Goal: Task Accomplishment & Management: Complete application form

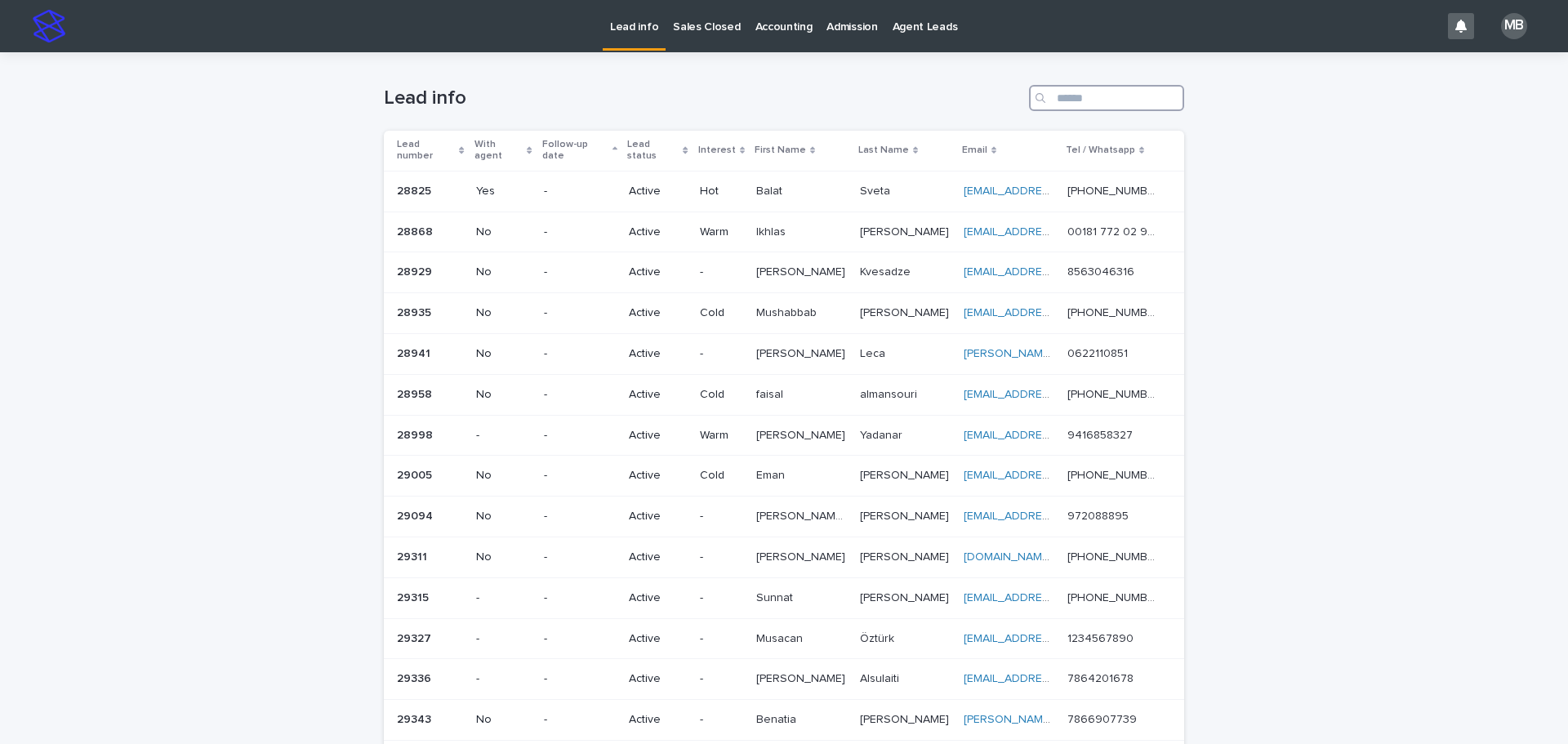
click at [1152, 96] on input "Search" at bounding box center [1106, 97] width 155 height 26
click at [704, 35] on link "Sales Closed" at bounding box center [707, 25] width 82 height 50
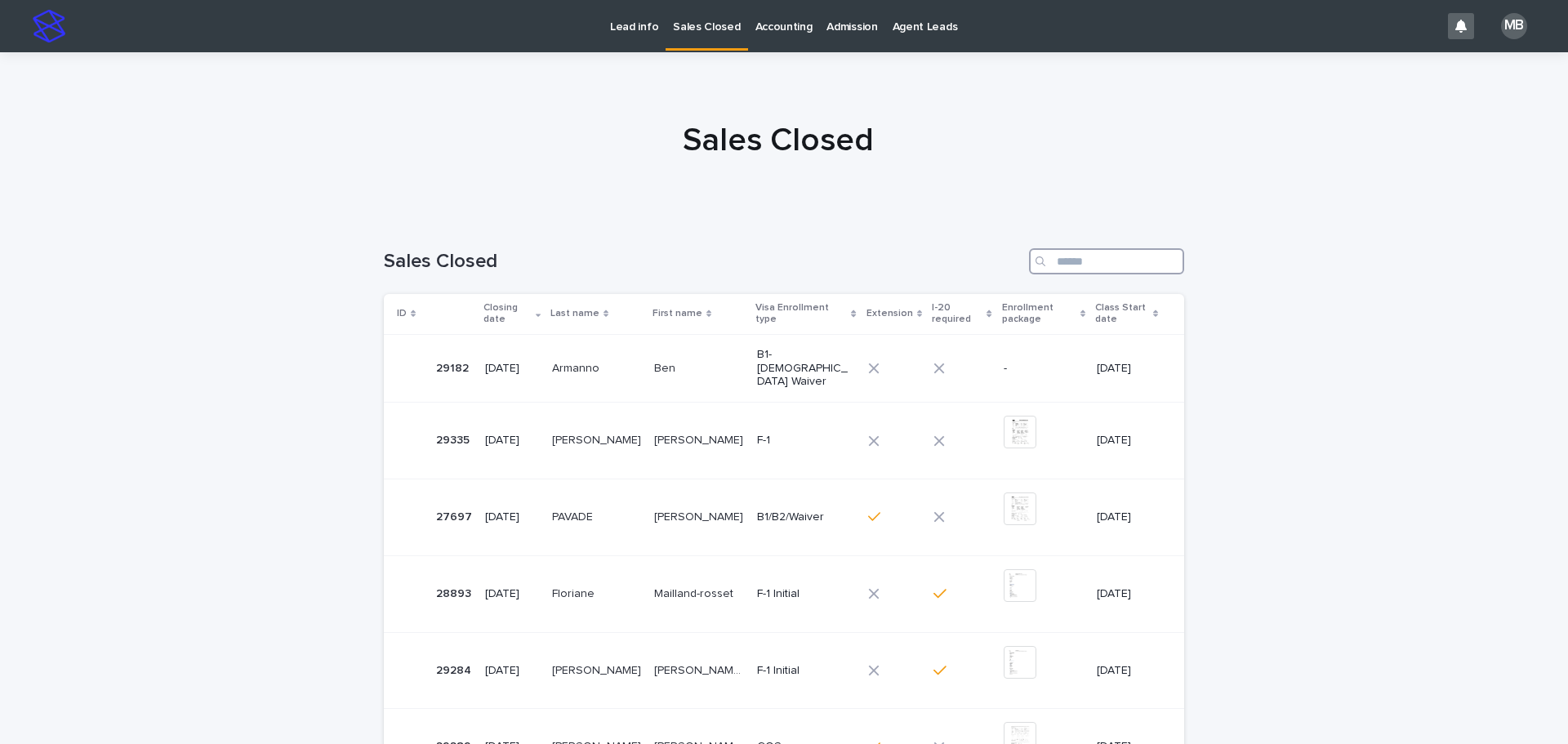
click at [1082, 266] on input "Search" at bounding box center [1106, 261] width 155 height 26
type input "*"
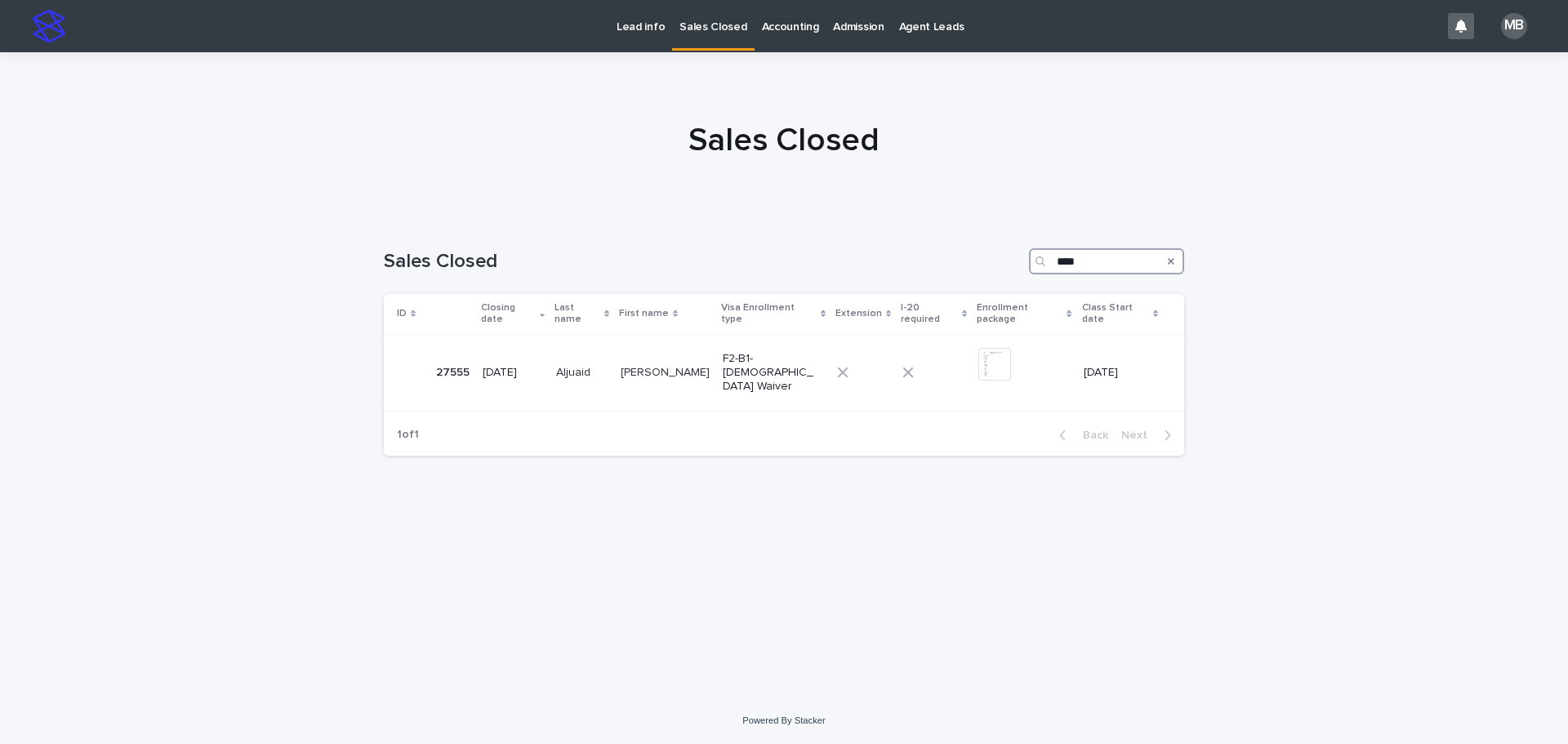
type input "****"
click at [614, 211] on div at bounding box center [784, 132] width 1568 height 163
click at [615, 358] on td "Hind [PERSON_NAME] [PERSON_NAME]" at bounding box center [665, 372] width 102 height 77
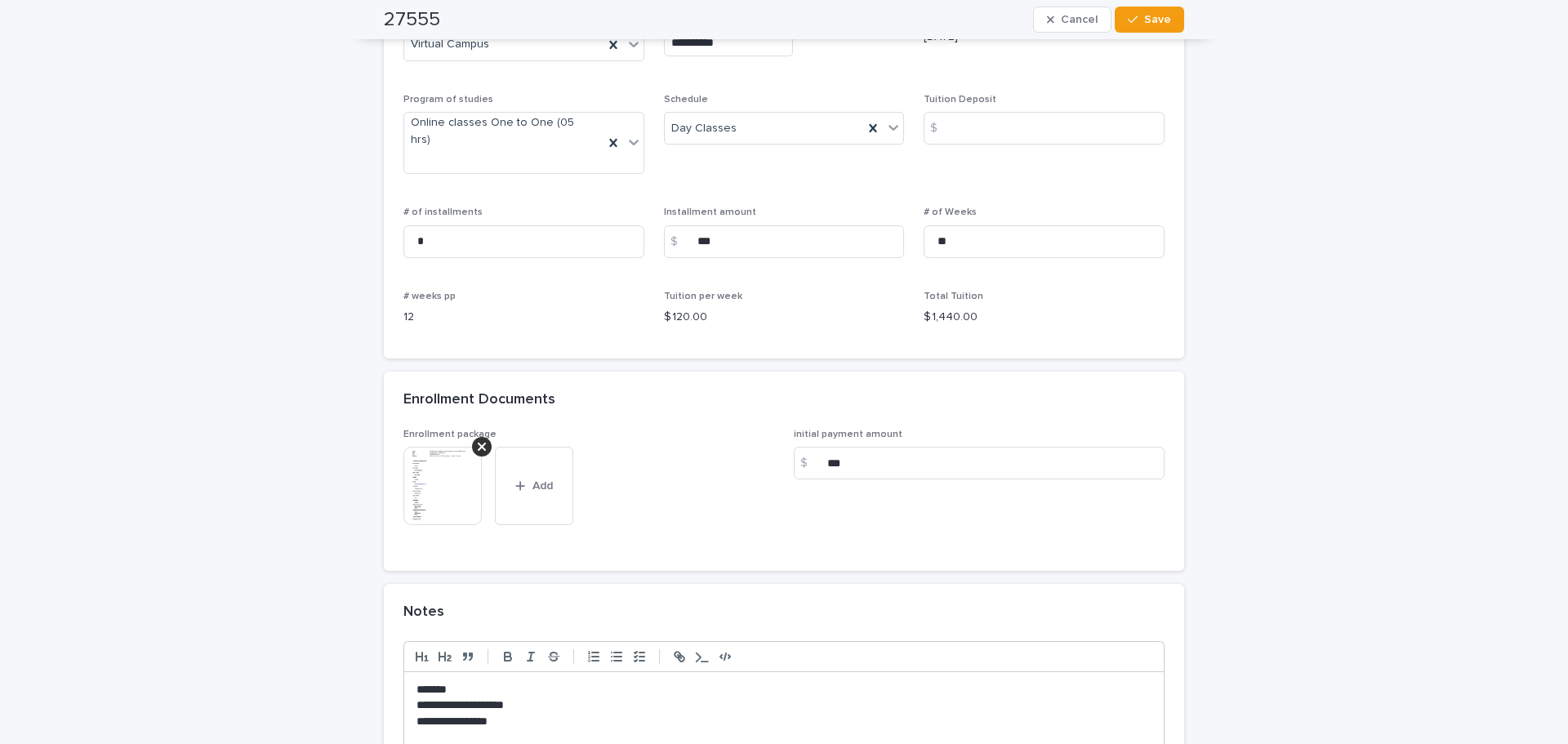
scroll to position [1306, 0]
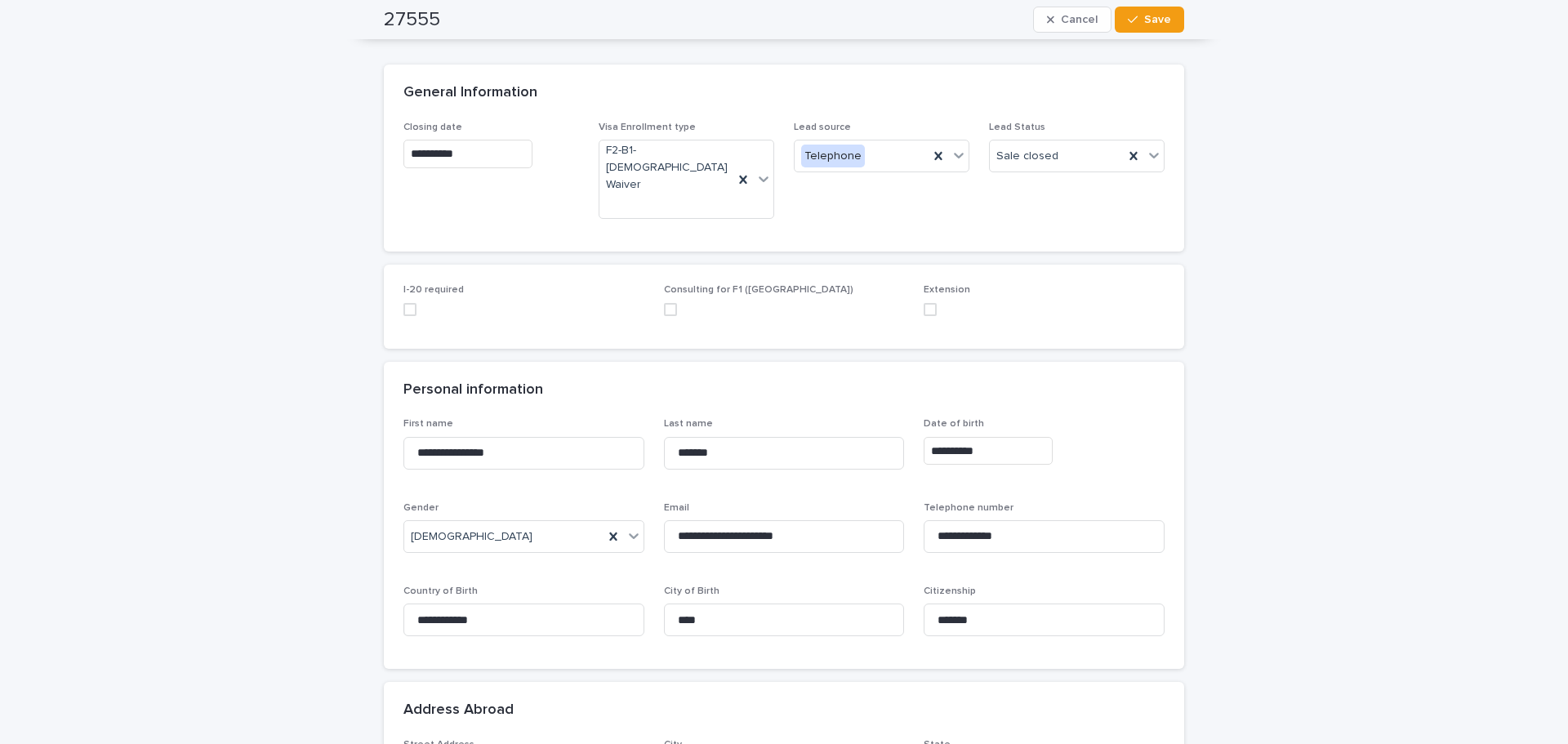
scroll to position [0, 0]
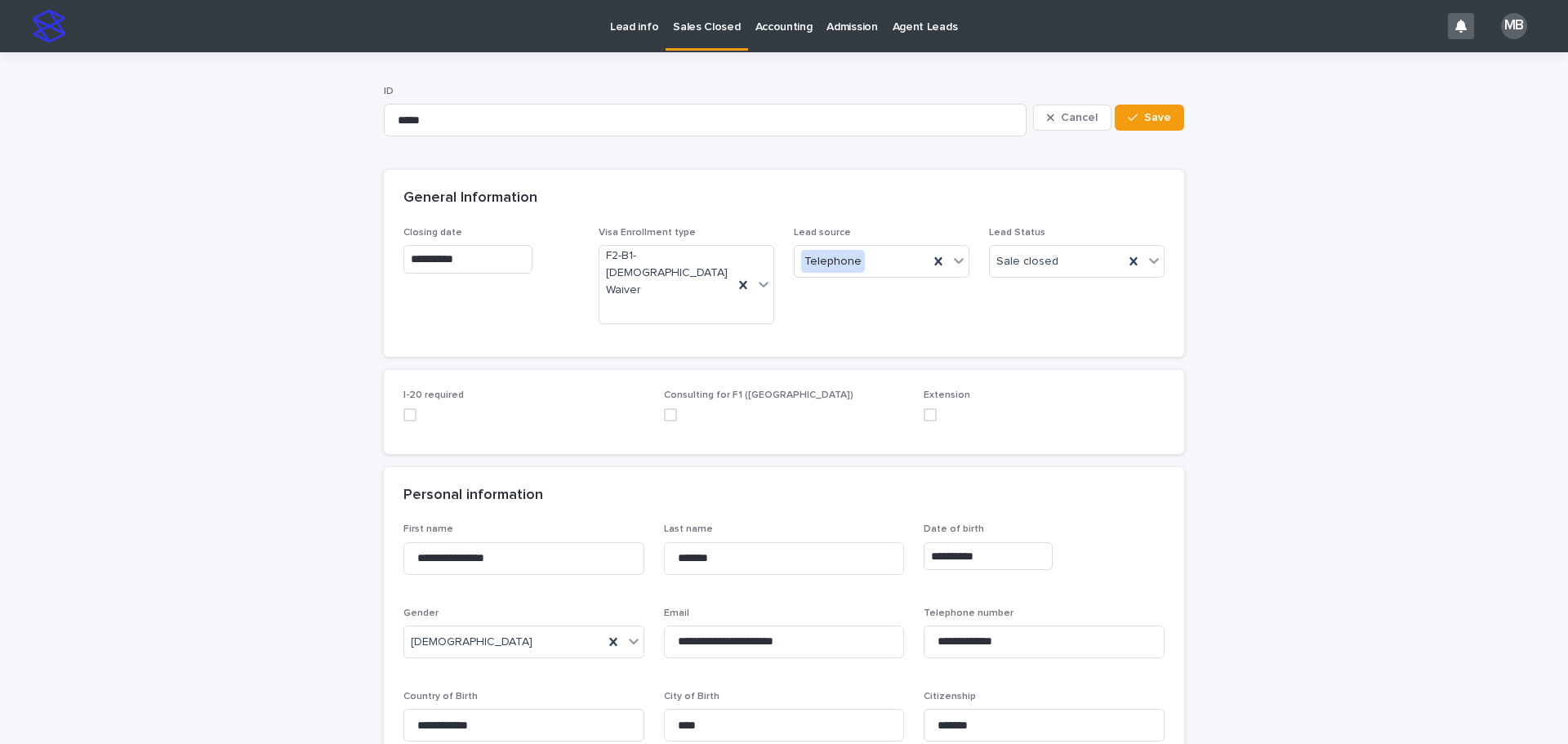
click at [677, 28] on p "Sales Closed" at bounding box center [706, 17] width 67 height 34
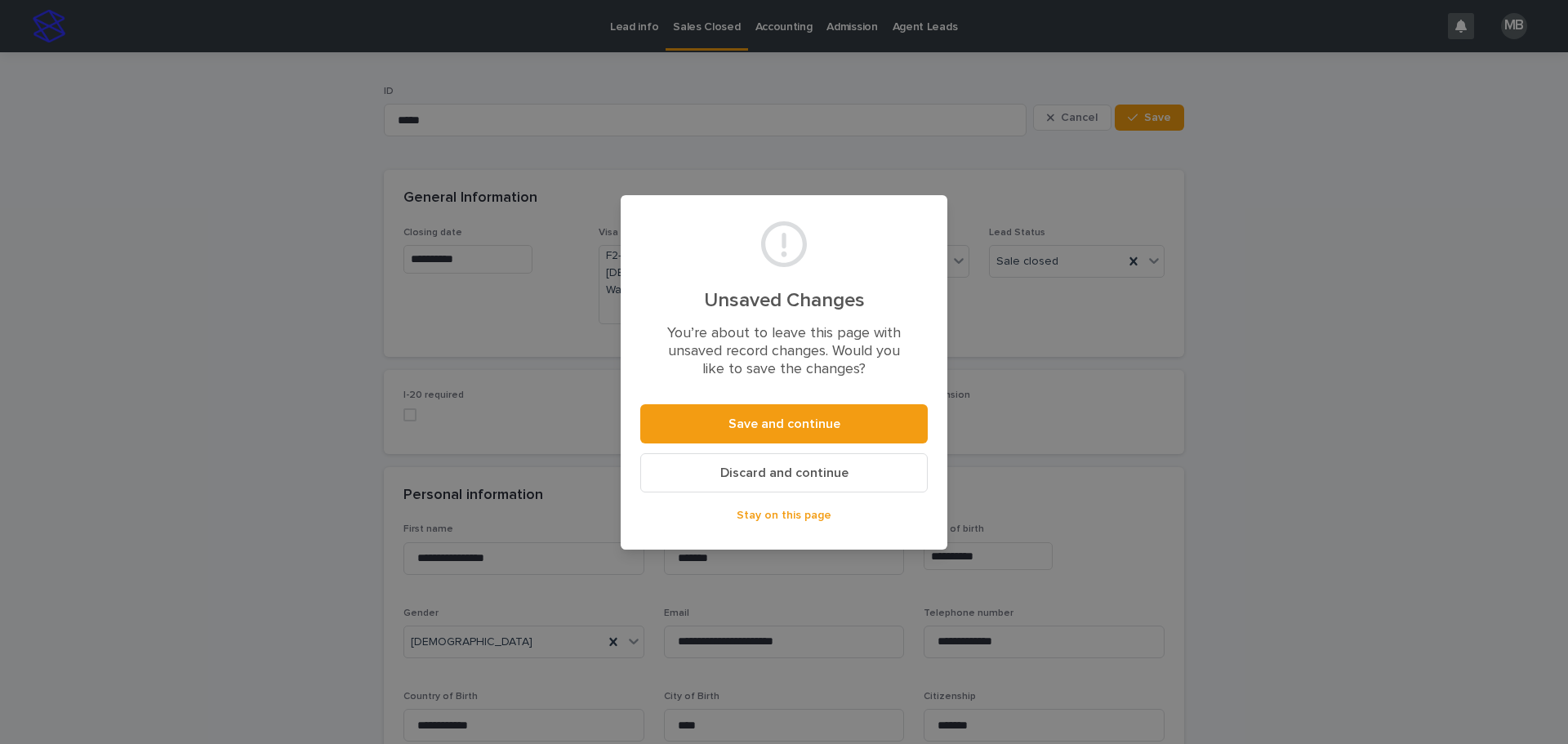
click at [803, 479] on span "Discard and continue" at bounding box center [784, 473] width 129 height 13
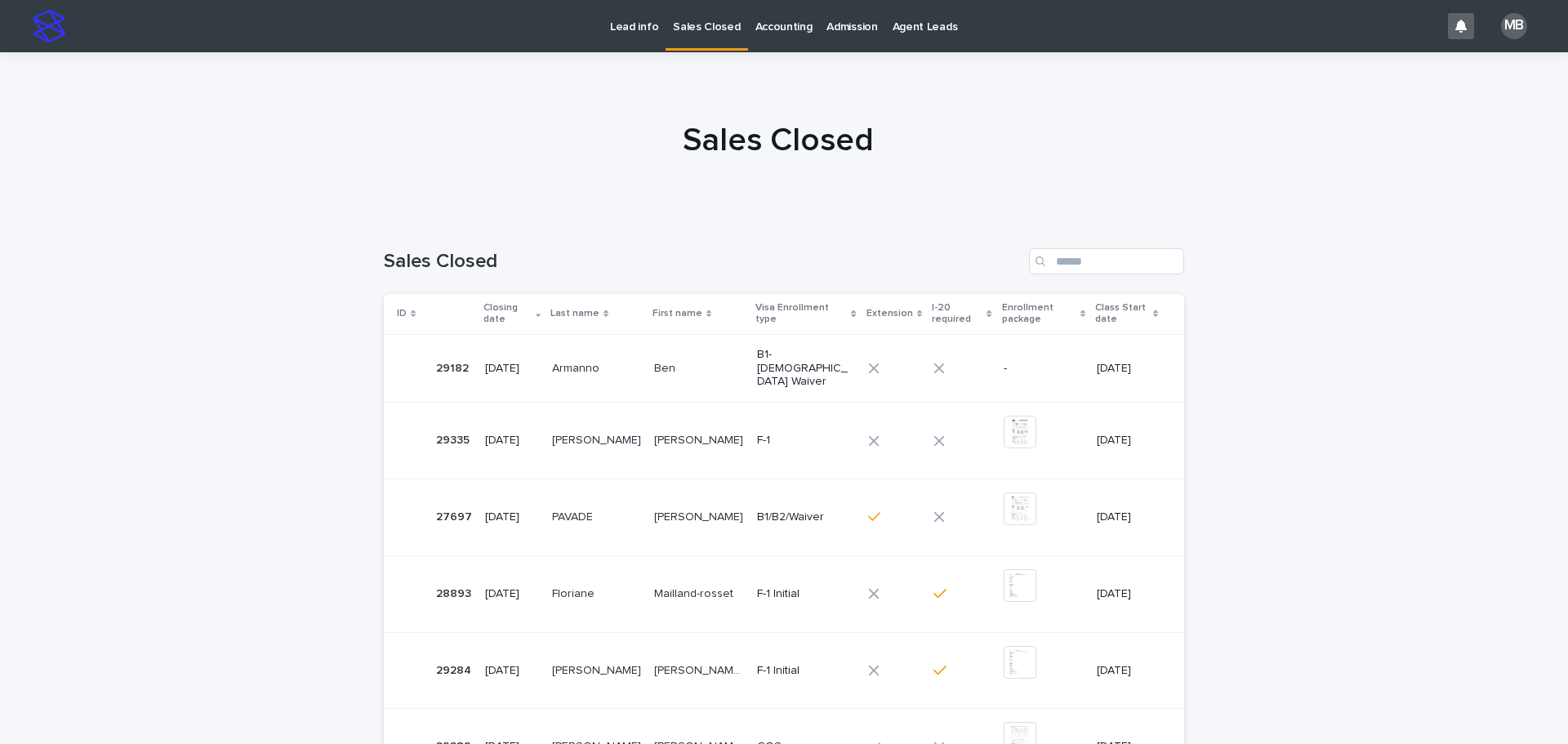
click at [629, 32] on p "Lead info" at bounding box center [633, 17] width 49 height 34
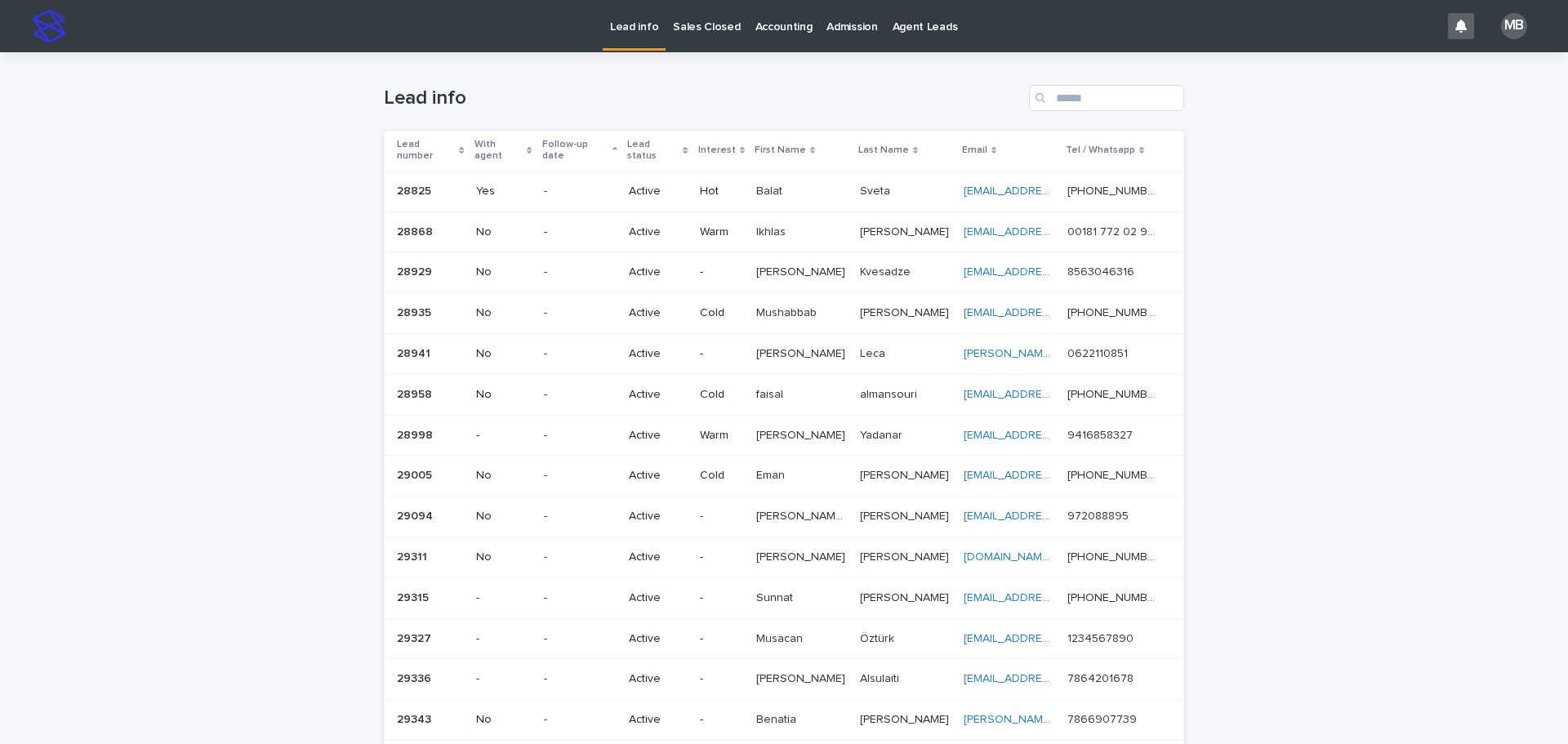
click at [178, 321] on div "Loading... Saving… Loading... Saving… Lead info Lead number With agent Follow-u…" at bounding box center [784, 608] width 1568 height 1112
click at [700, 26] on p "Sales Closed" at bounding box center [706, 17] width 67 height 34
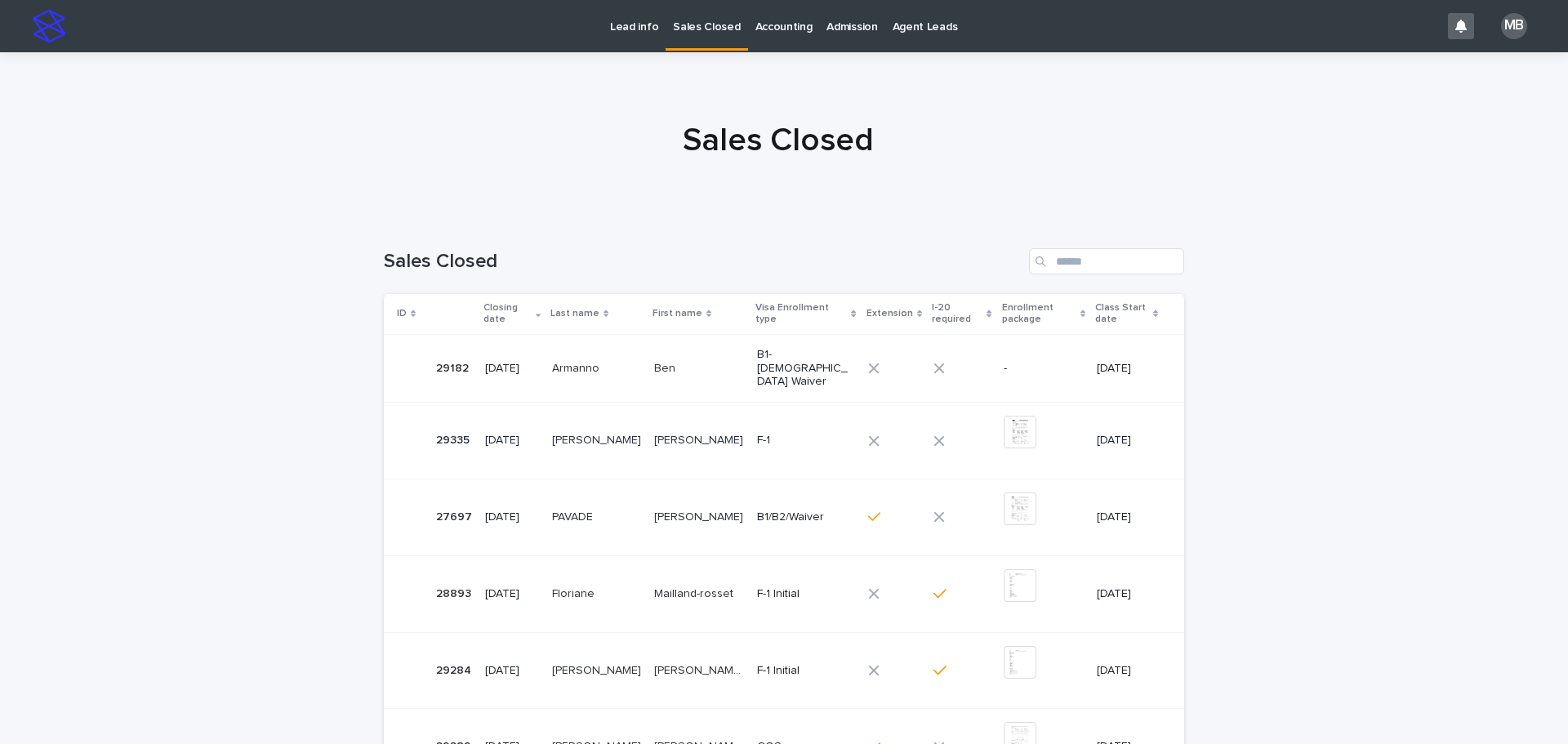
click at [626, 367] on p at bounding box center [595, 369] width 89 height 14
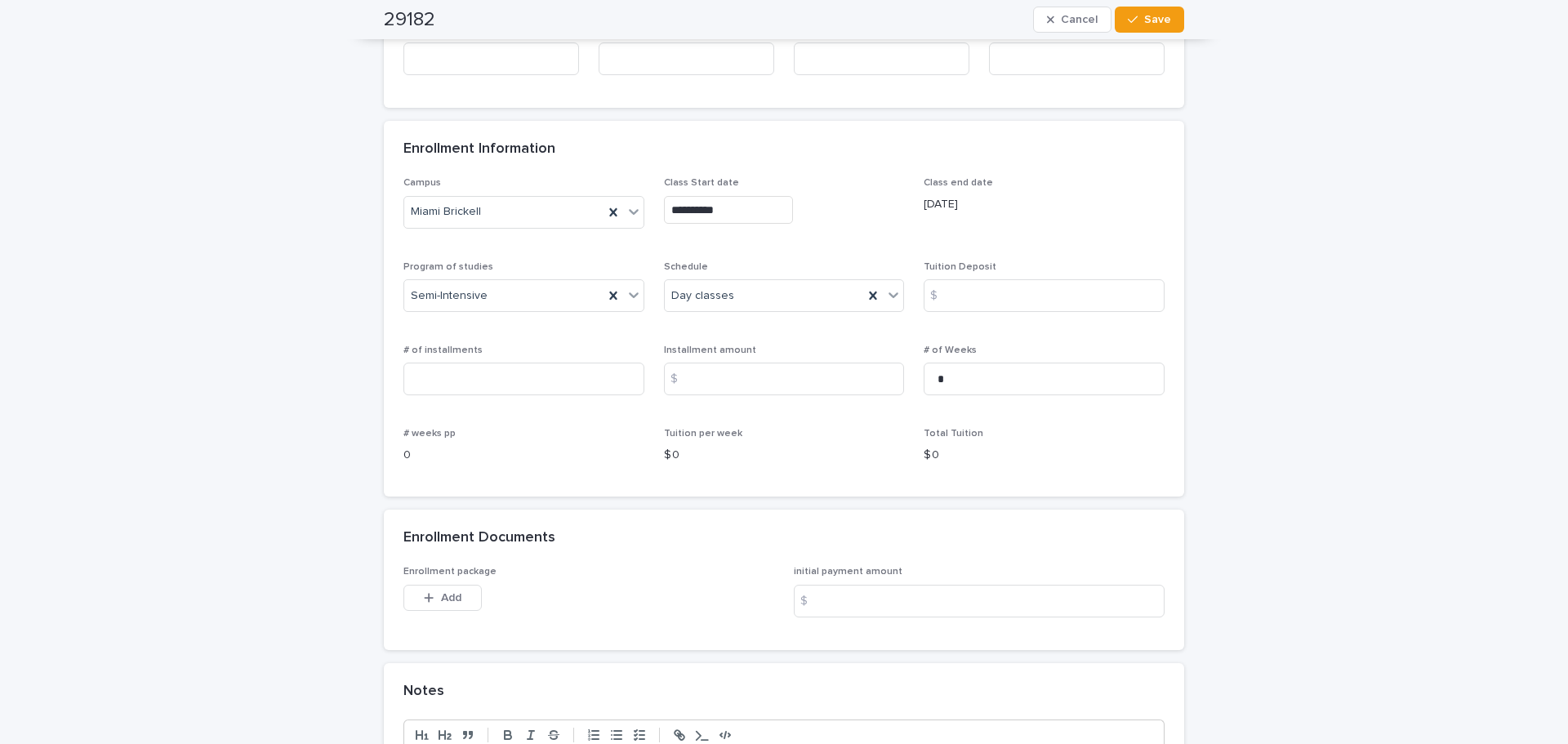
scroll to position [1061, 0]
click at [803, 358] on input at bounding box center [784, 374] width 241 height 32
type input "***"
click at [592, 358] on input at bounding box center [523, 374] width 241 height 32
type input "*"
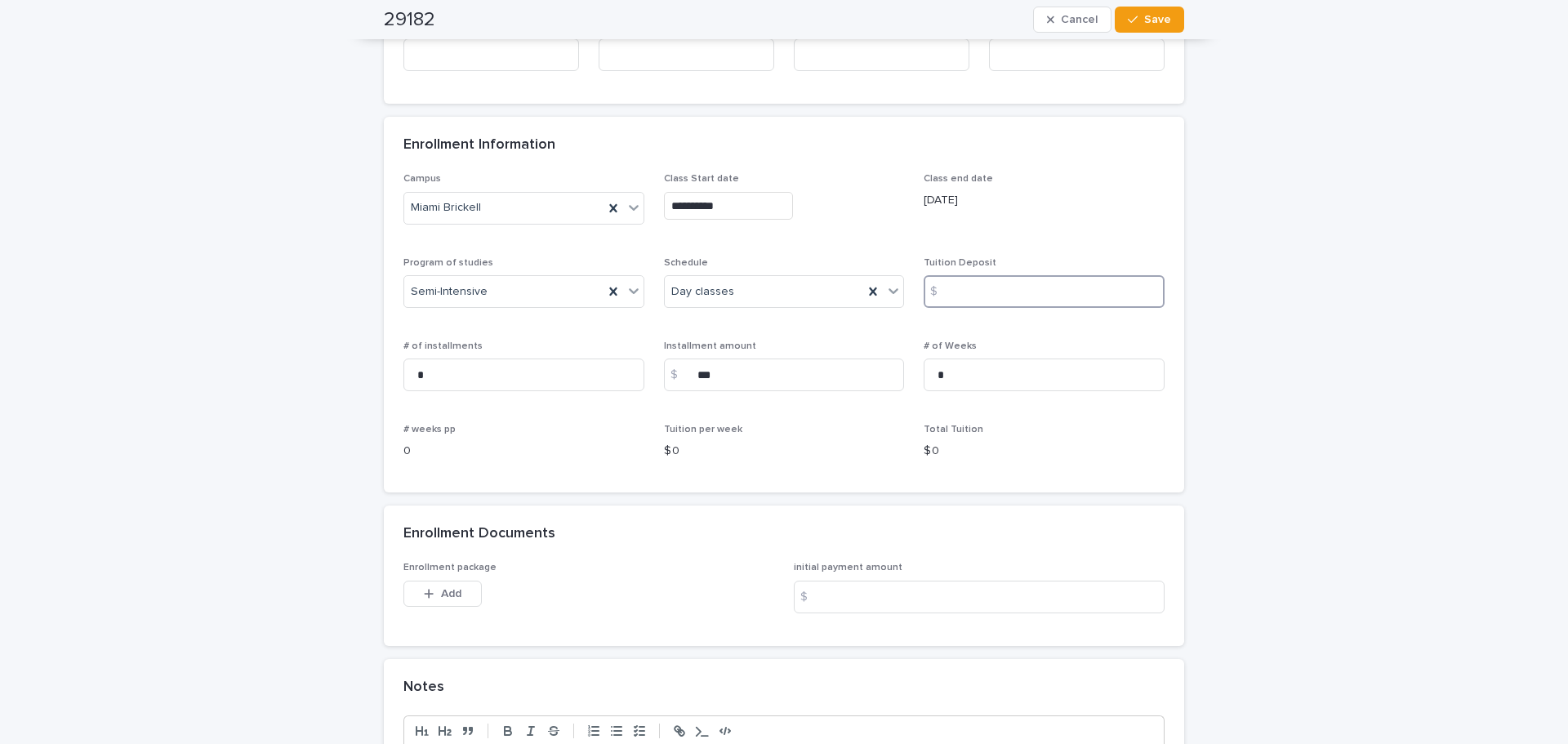
click at [1009, 275] on input at bounding box center [1043, 292] width 241 height 32
type input "*"
click at [1306, 241] on div "**********" at bounding box center [784, 28] width 1568 height 2073
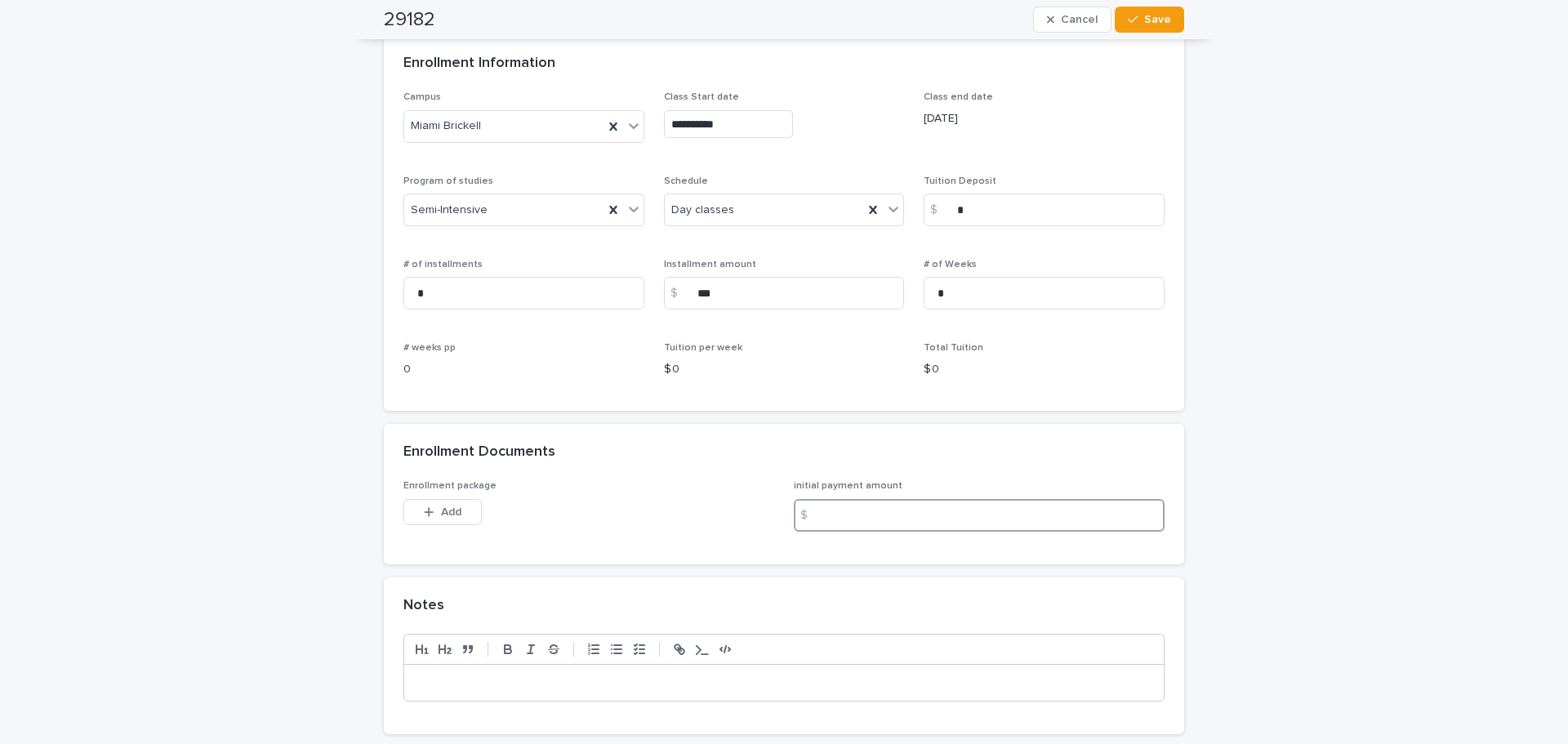
click at [1014, 499] on input at bounding box center [978, 515] width 371 height 32
type input "***"
drag, startPoint x: 1273, startPoint y: 387, endPoint x: 891, endPoint y: 363, distance: 382.8
drag, startPoint x: 593, startPoint y: 241, endPoint x: 489, endPoint y: 239, distance: 104.0
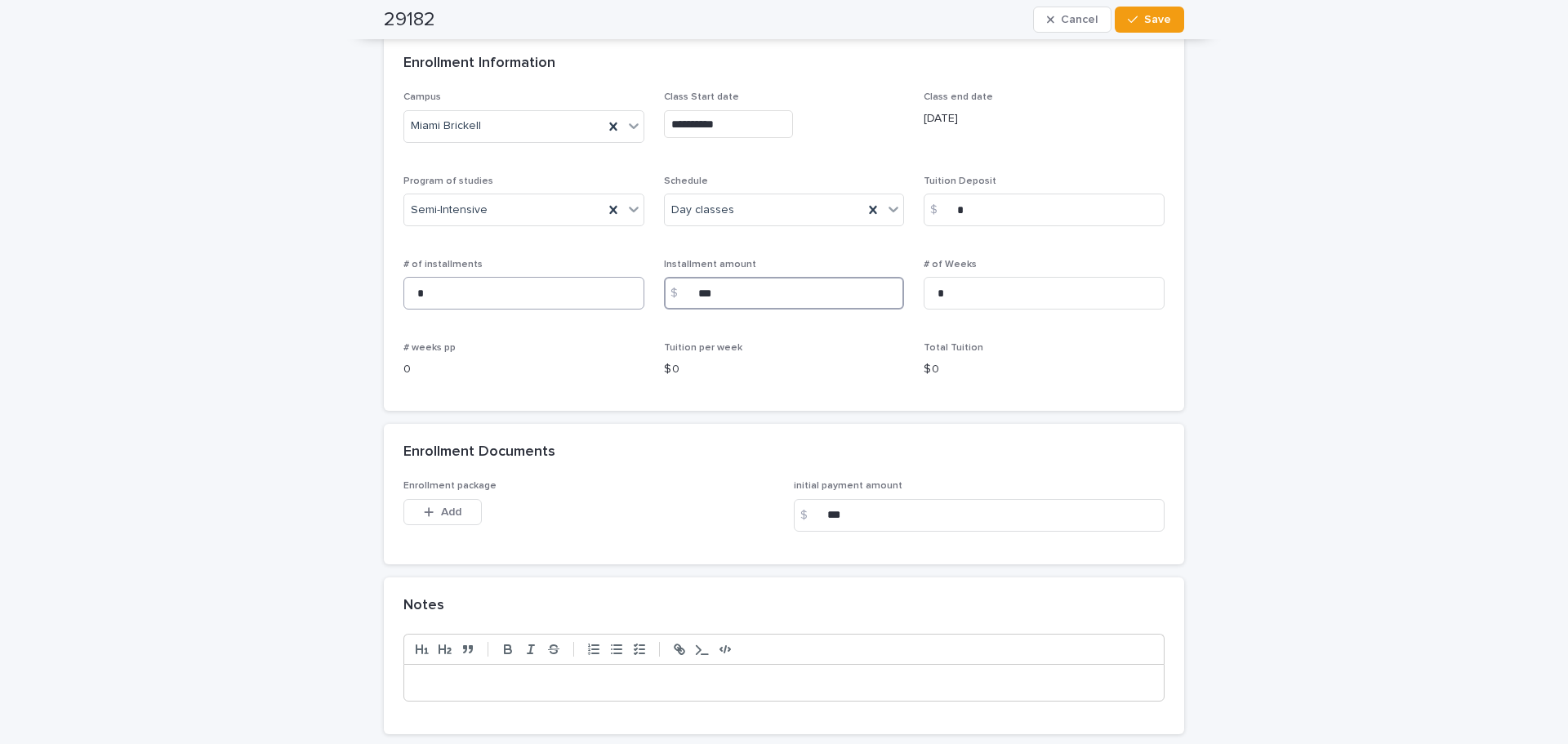
click at [502, 238] on div "**********" at bounding box center [783, 241] width 761 height 299
type input "***"
drag, startPoint x: 323, startPoint y: 279, endPoint x: 325, endPoint y: 288, distance: 9.2
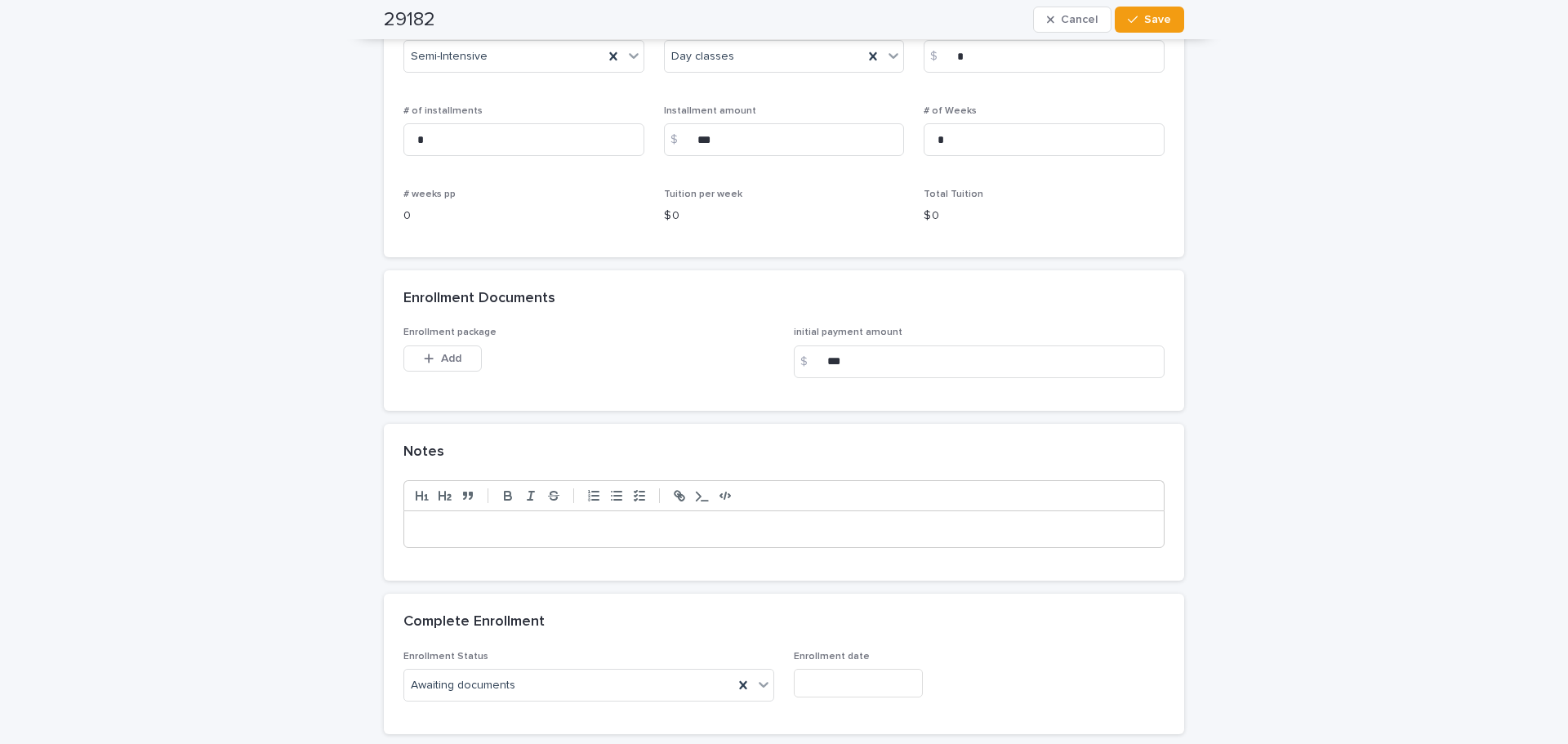
scroll to position [1306, 0]
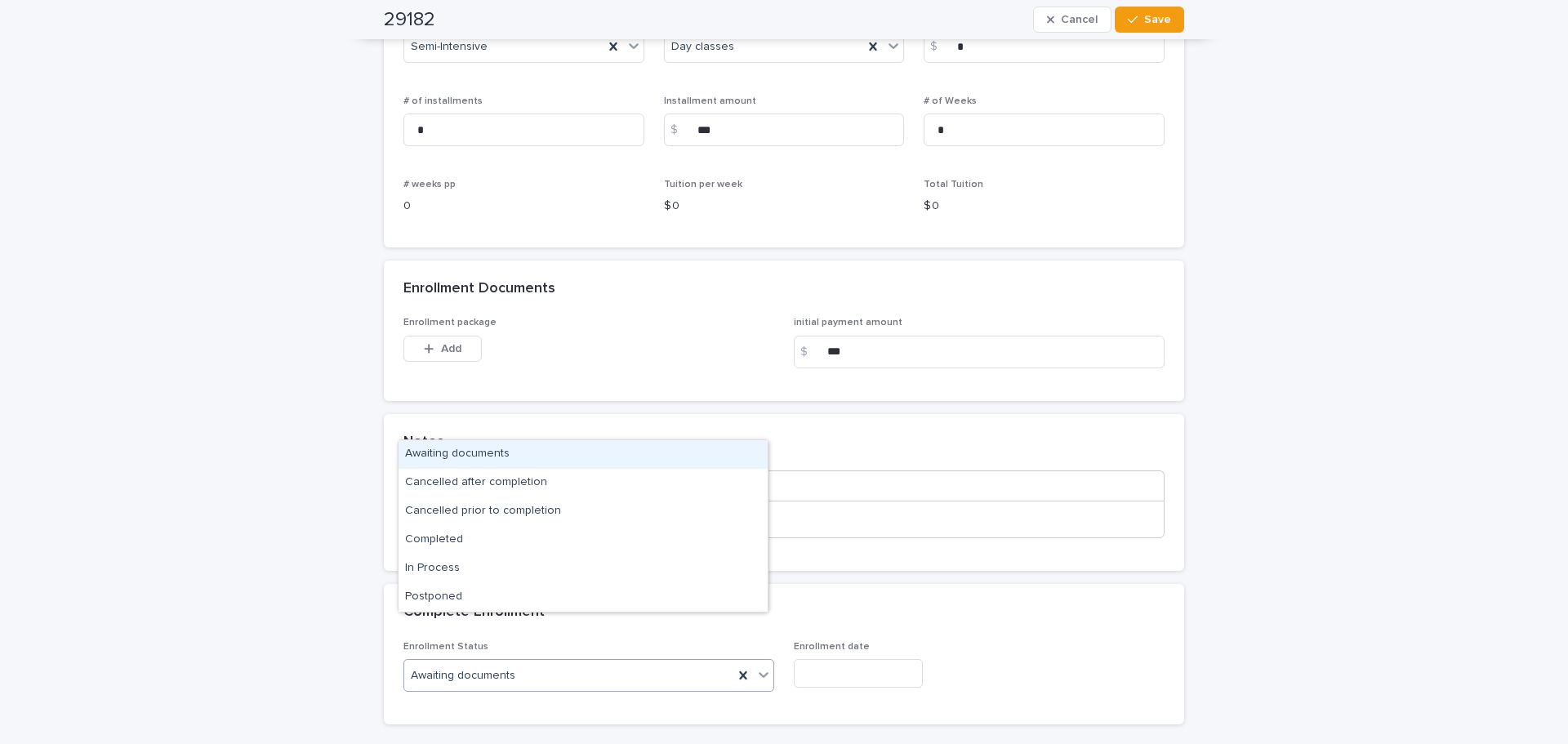
click at [528, 662] on div "Awaiting documents" at bounding box center [568, 675] width 329 height 27
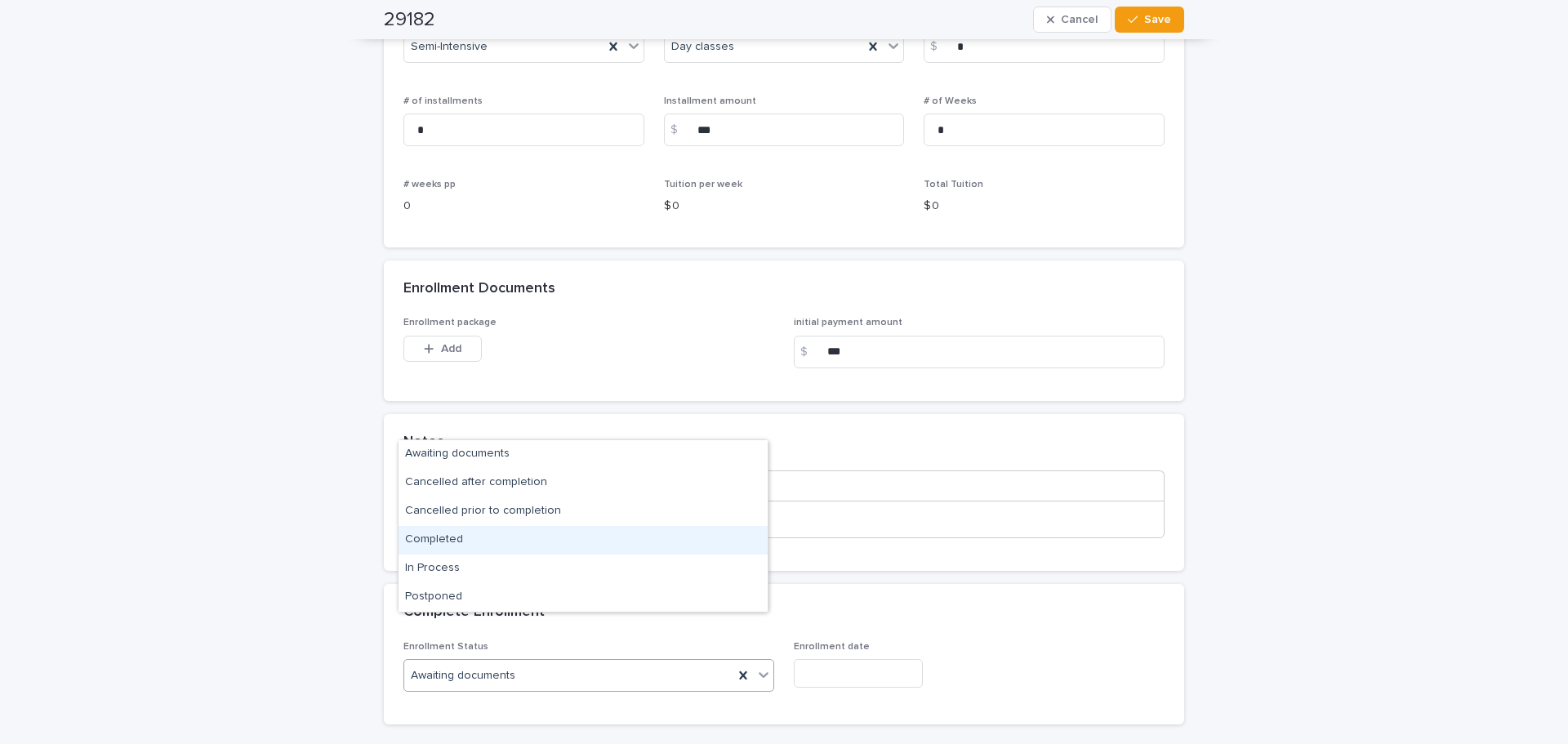
click at [520, 538] on div "Completed" at bounding box center [582, 540] width 369 height 29
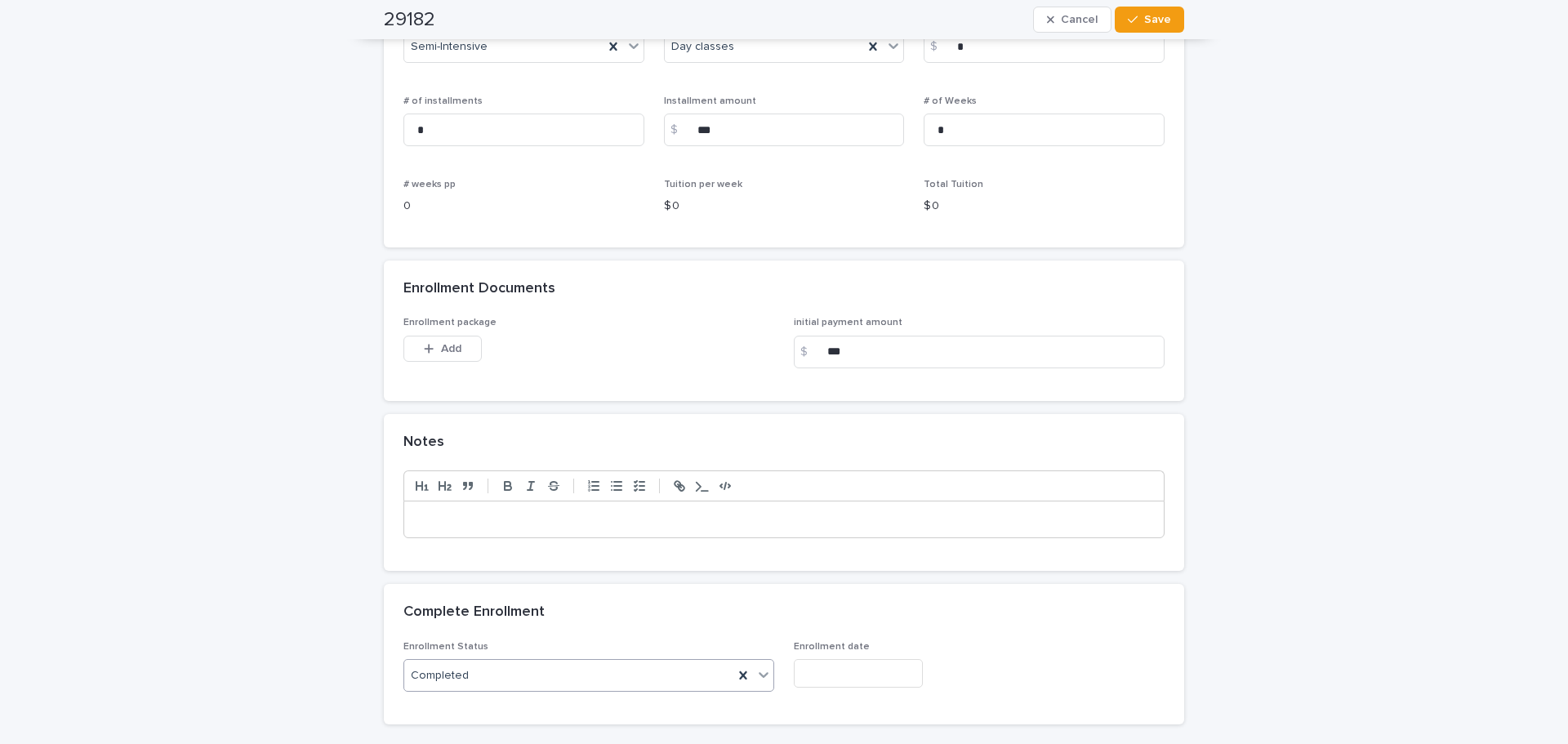
click at [874, 659] on input "text" at bounding box center [857, 674] width 129 height 29
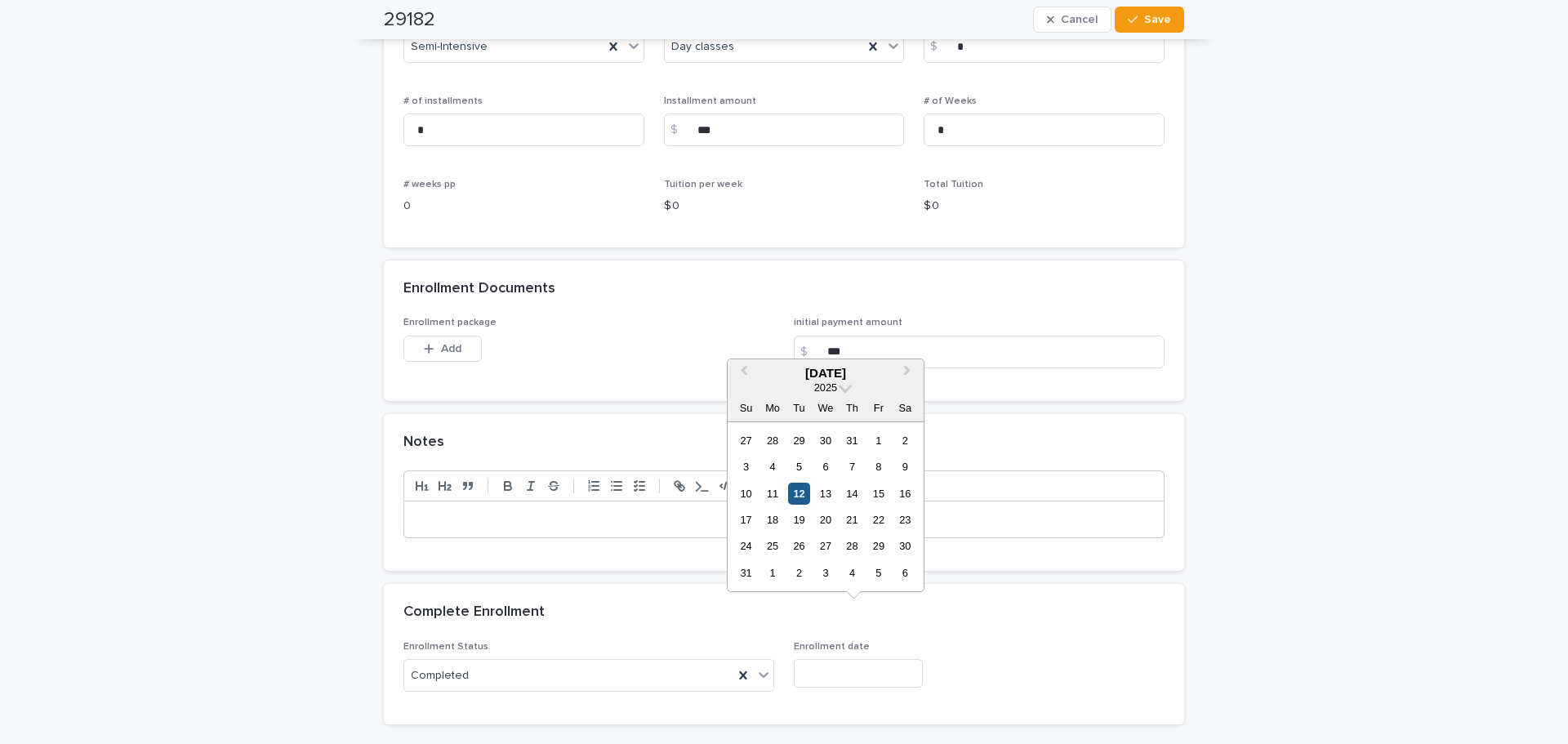
click at [794, 496] on div "12" at bounding box center [798, 493] width 22 height 22
type input "**********"
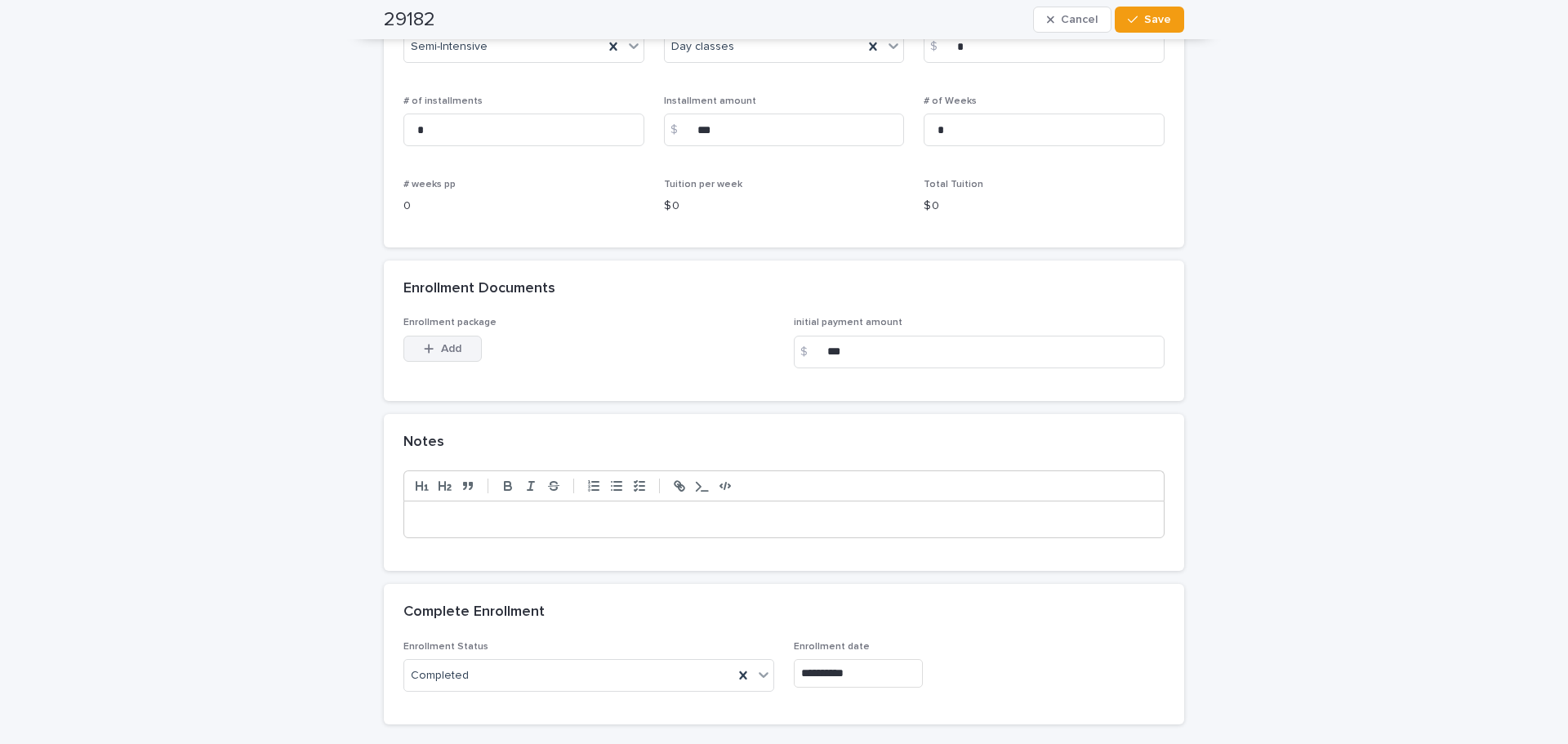
click at [437, 335] on button "Add" at bounding box center [442, 348] width 78 height 26
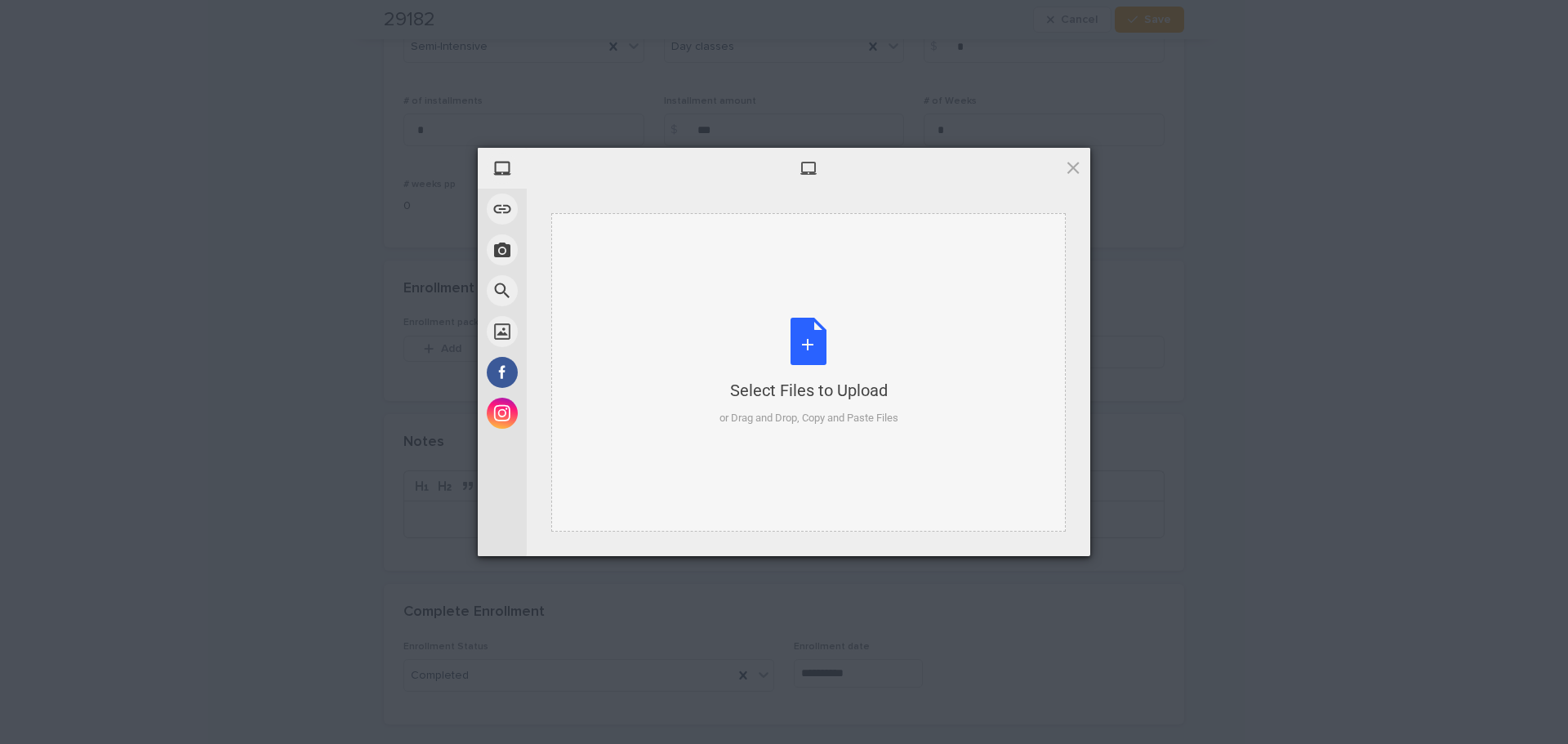
click at [809, 314] on div "Select Files to Upload or Drag and Drop, Copy and Paste Files" at bounding box center [809, 372] width 514 height 318
click at [826, 376] on div "Select Files to Upload or Drag and Drop, Copy and Paste Files" at bounding box center [809, 372] width 179 height 109
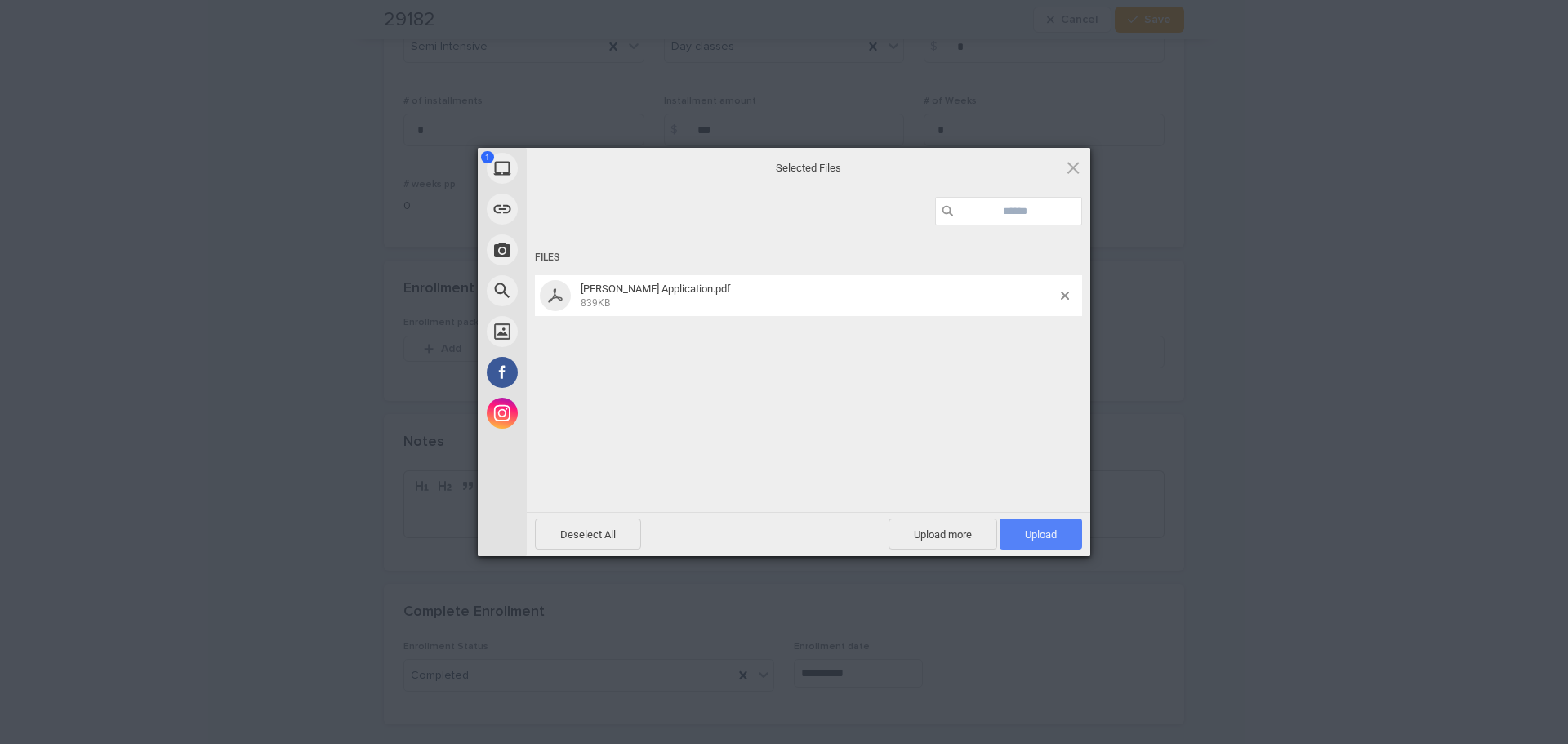
click at [1037, 540] on span "Upload 1" at bounding box center [1040, 534] width 31 height 12
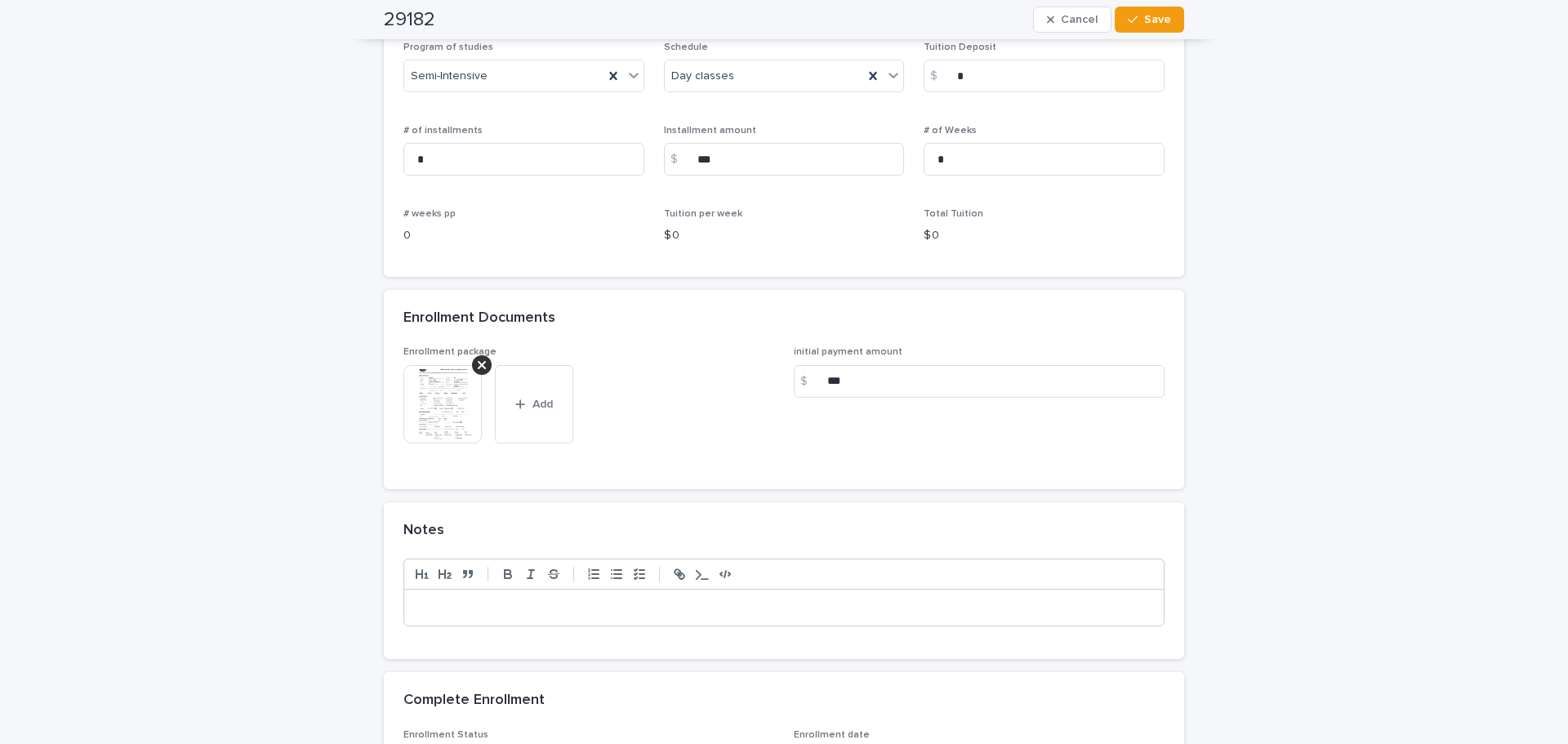
scroll to position [1358, 0]
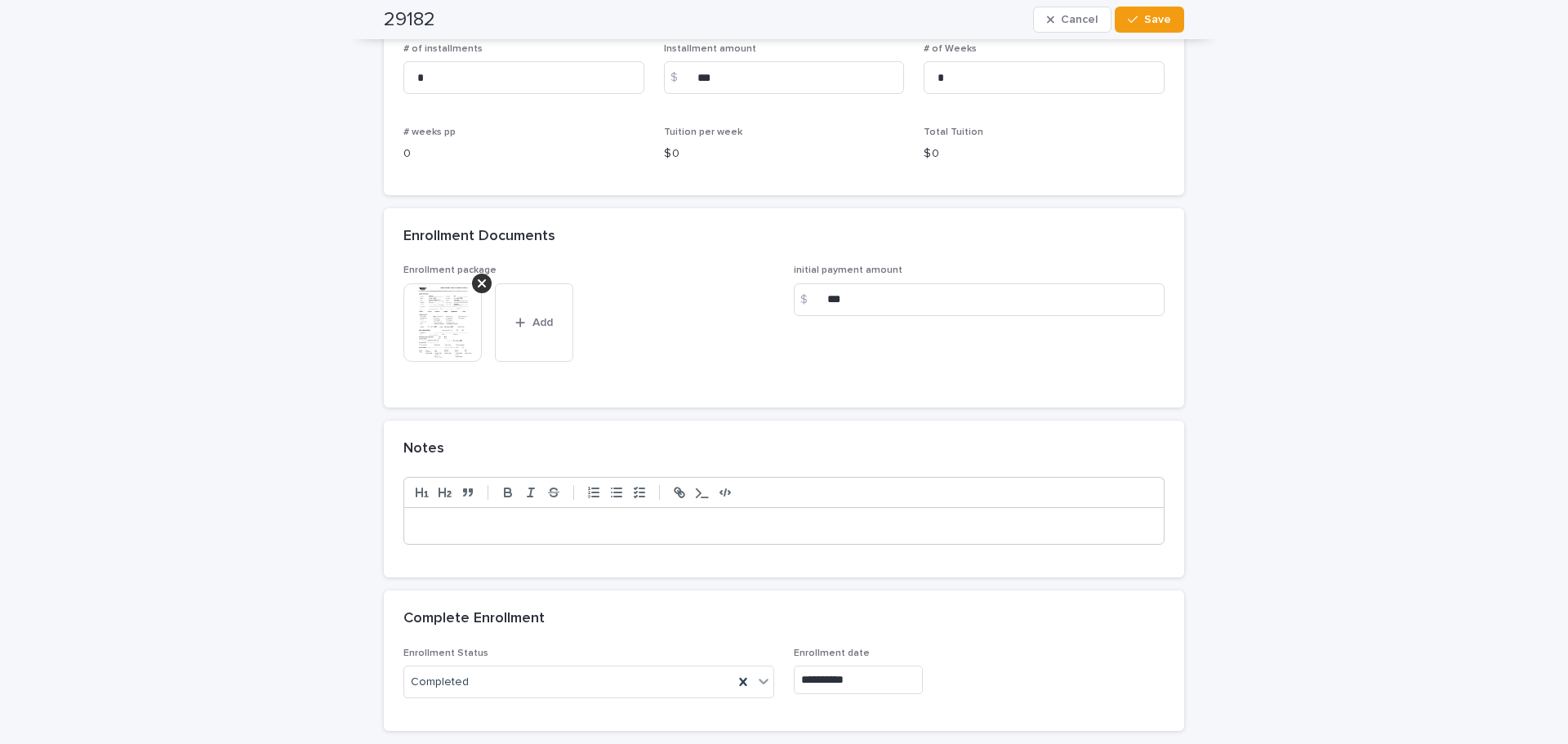
click at [432, 508] on div at bounding box center [783, 526] width 759 height 36
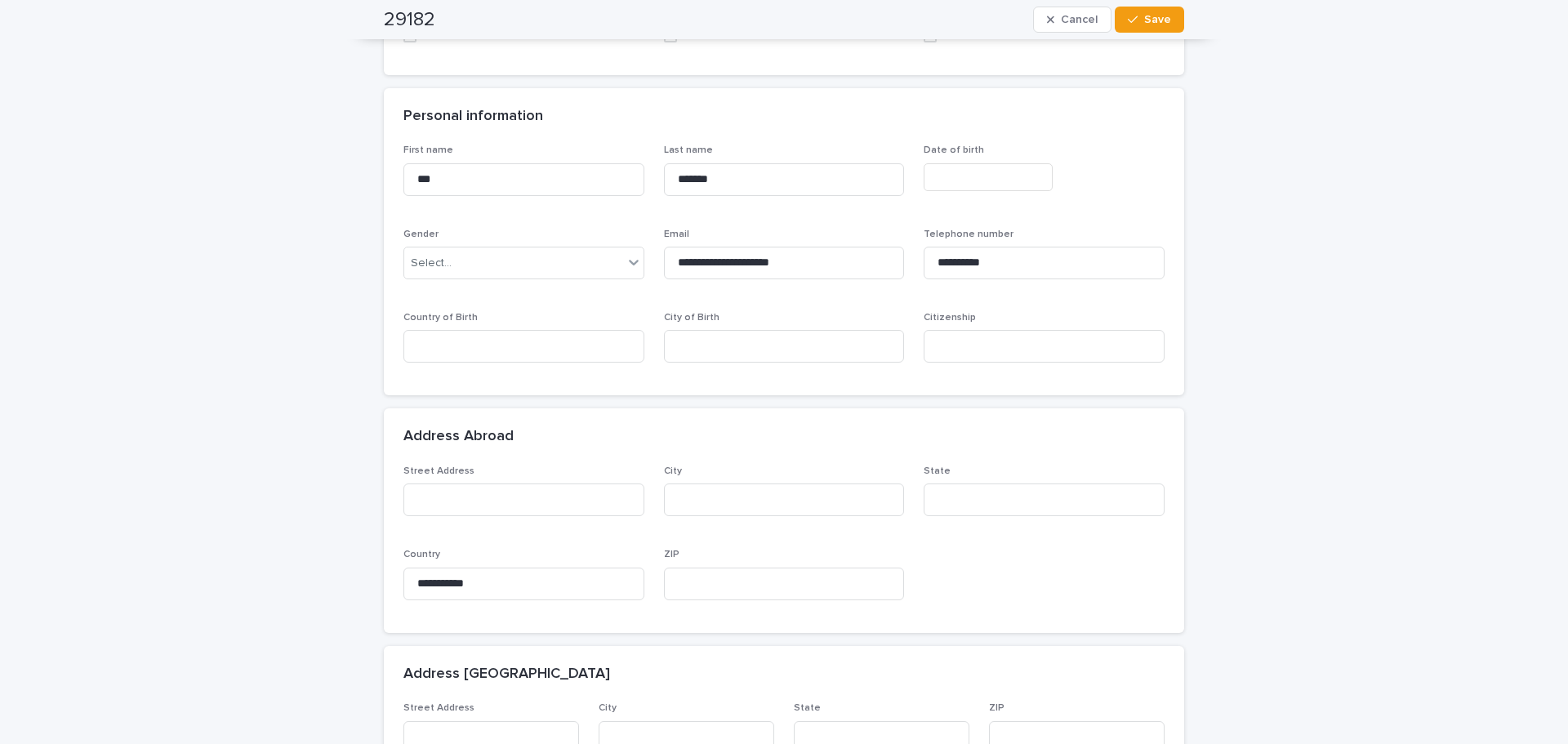
scroll to position [297, 0]
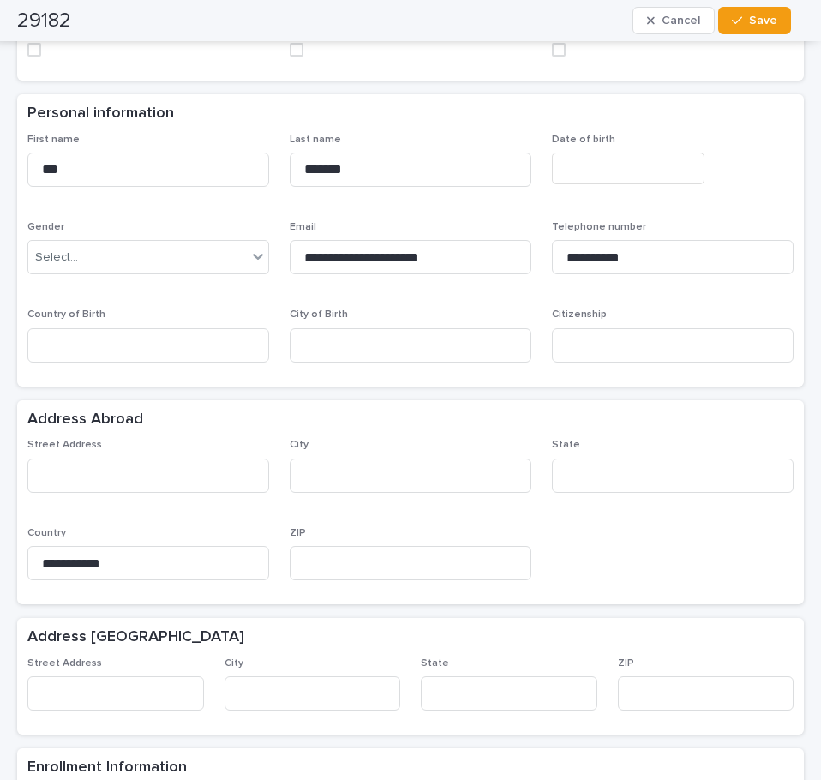
scroll to position [344, 0]
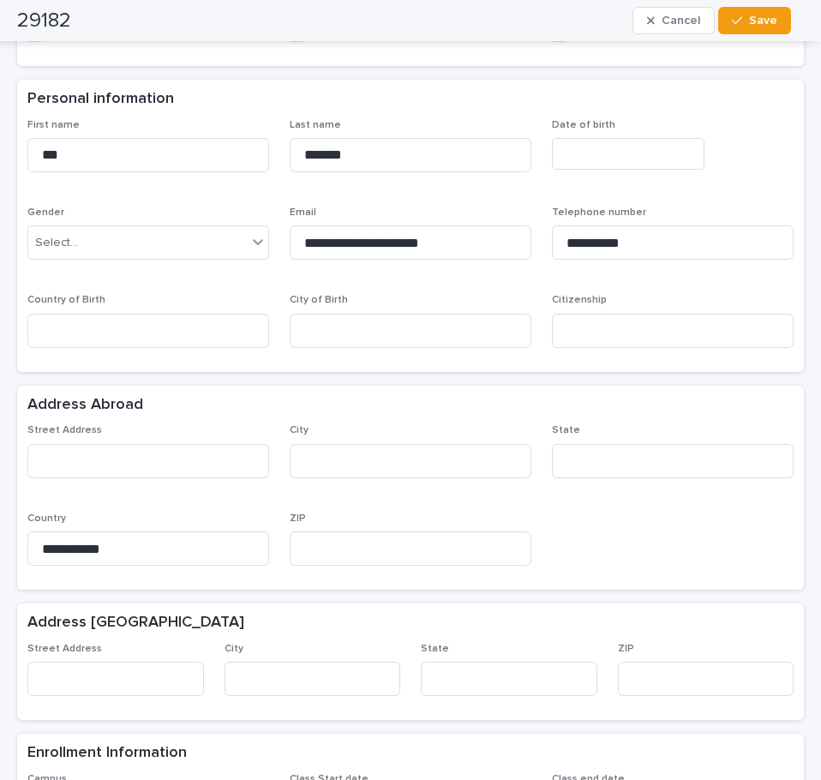
click at [581, 138] on input "text" at bounding box center [628, 154] width 153 height 32
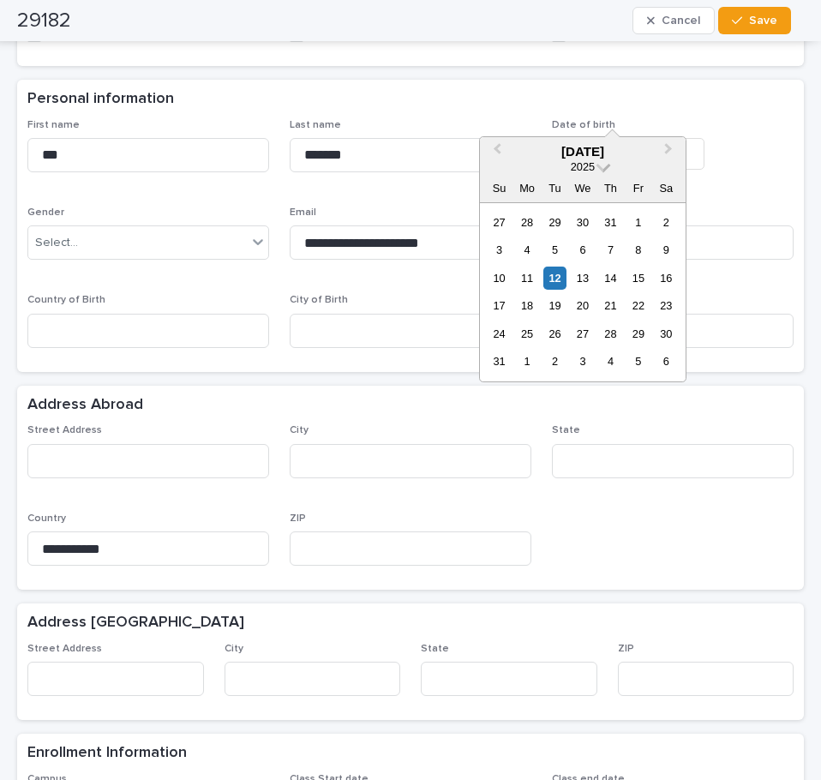
click at [592, 164] on span "2025" at bounding box center [583, 166] width 24 height 13
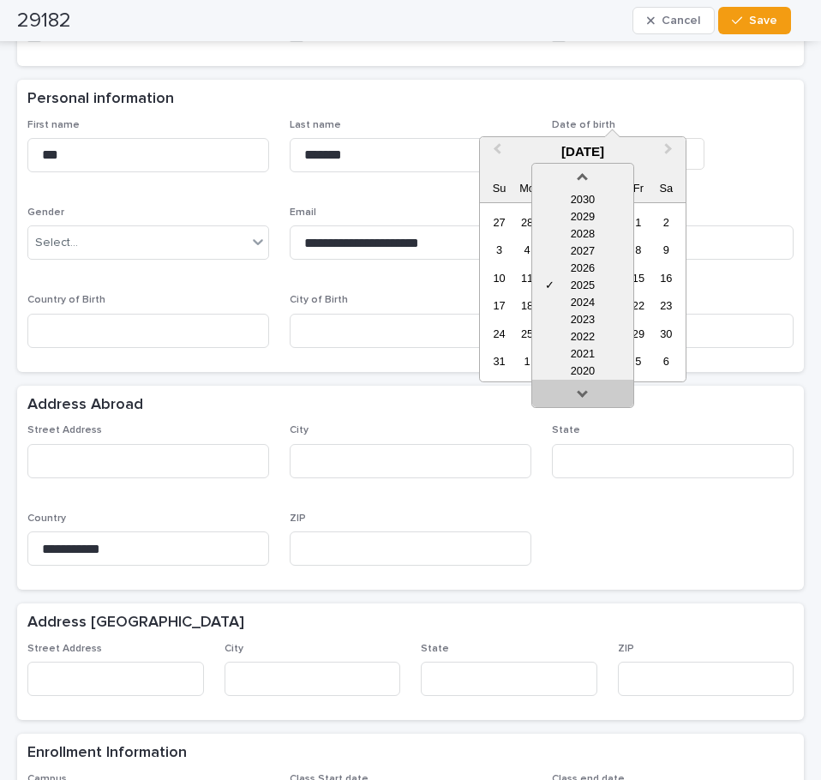
click at [581, 398] on link at bounding box center [582, 396] width 27 height 27
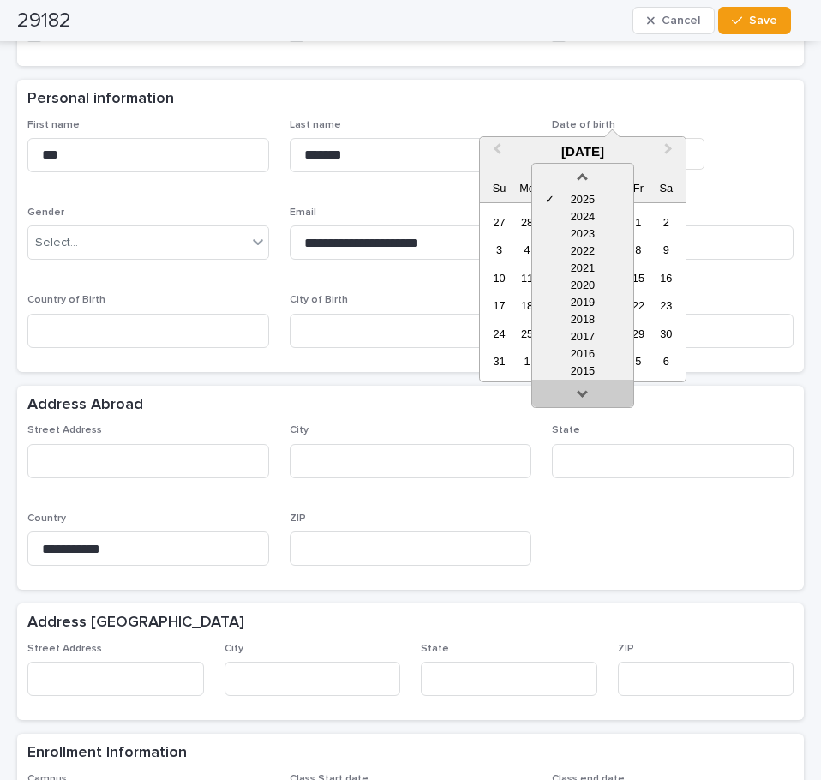
click at [581, 398] on link at bounding box center [582, 396] width 27 height 27
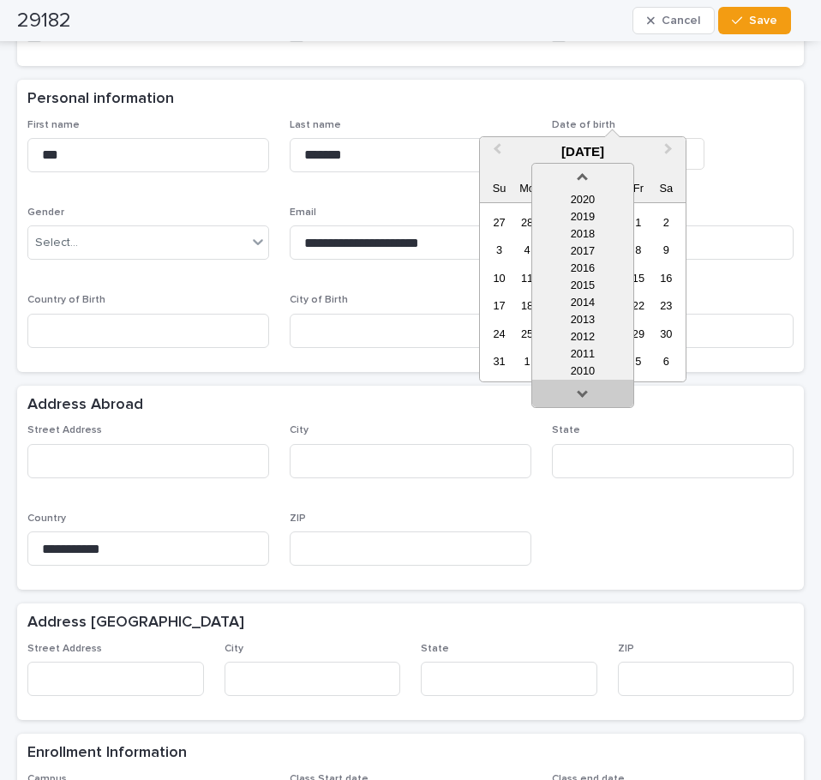
click at [581, 398] on link at bounding box center [582, 396] width 27 height 27
click at [581, 399] on link at bounding box center [582, 396] width 27 height 27
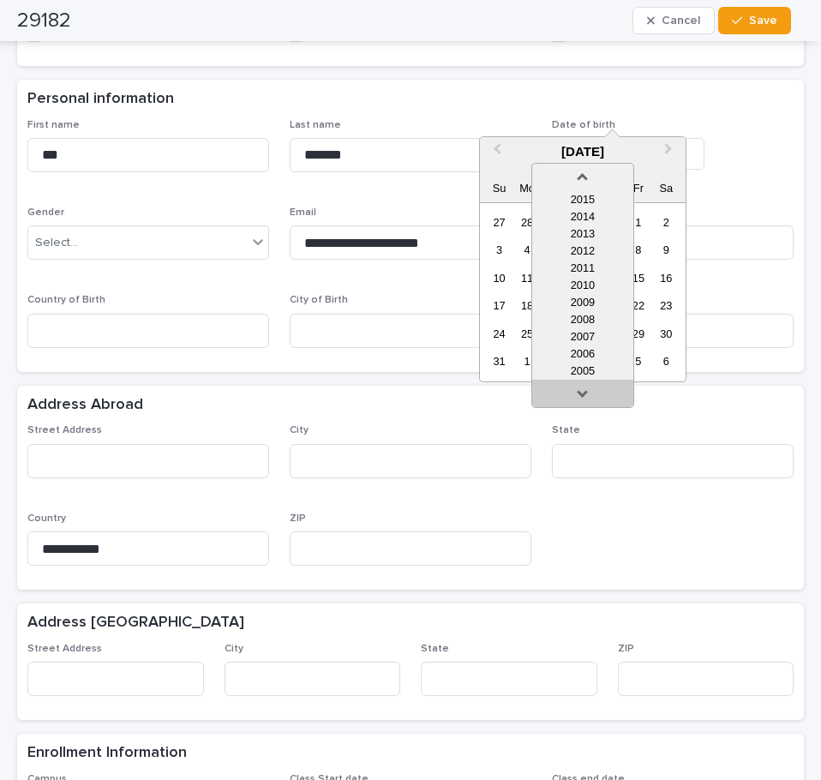
click at [586, 399] on link at bounding box center [582, 396] width 27 height 27
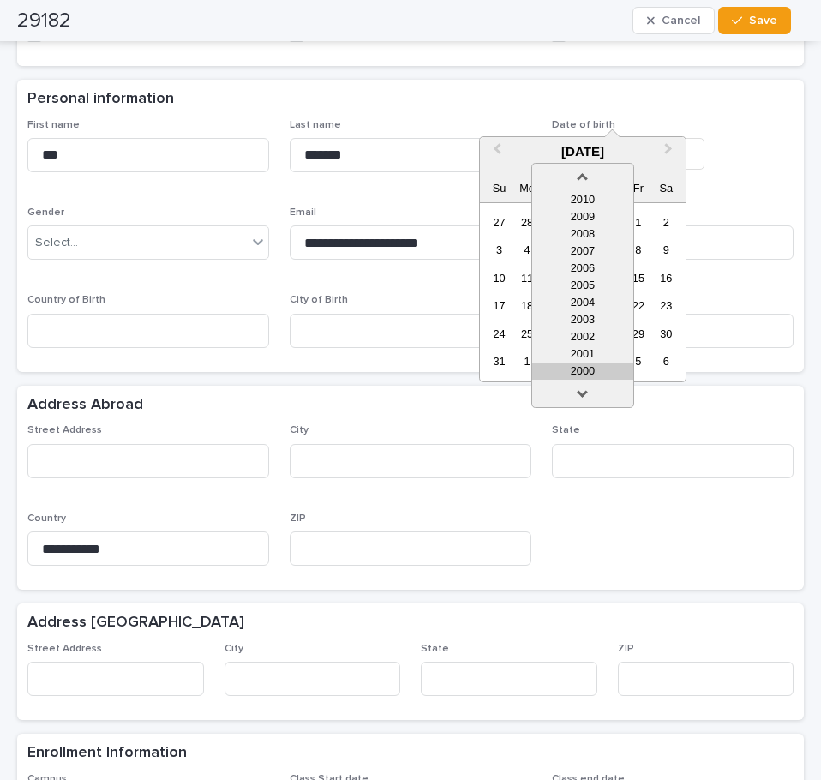
click at [590, 369] on div "2000" at bounding box center [582, 371] width 101 height 17
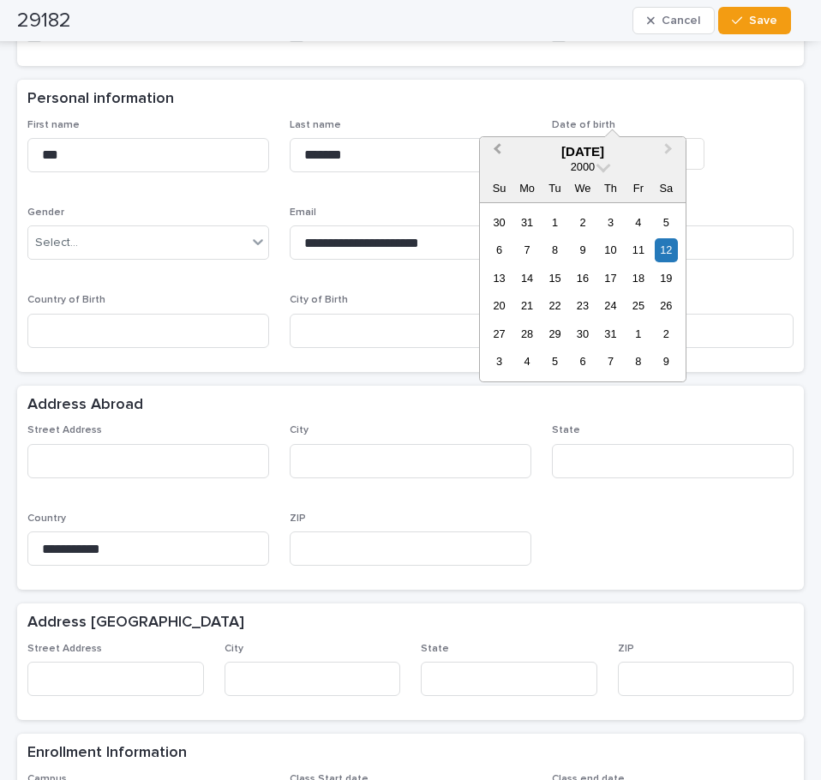
click at [497, 148] on span "Previous Month" at bounding box center [497, 151] width 0 height 23
click at [662, 279] on div "20" at bounding box center [666, 278] width 23 height 23
type input "**********"
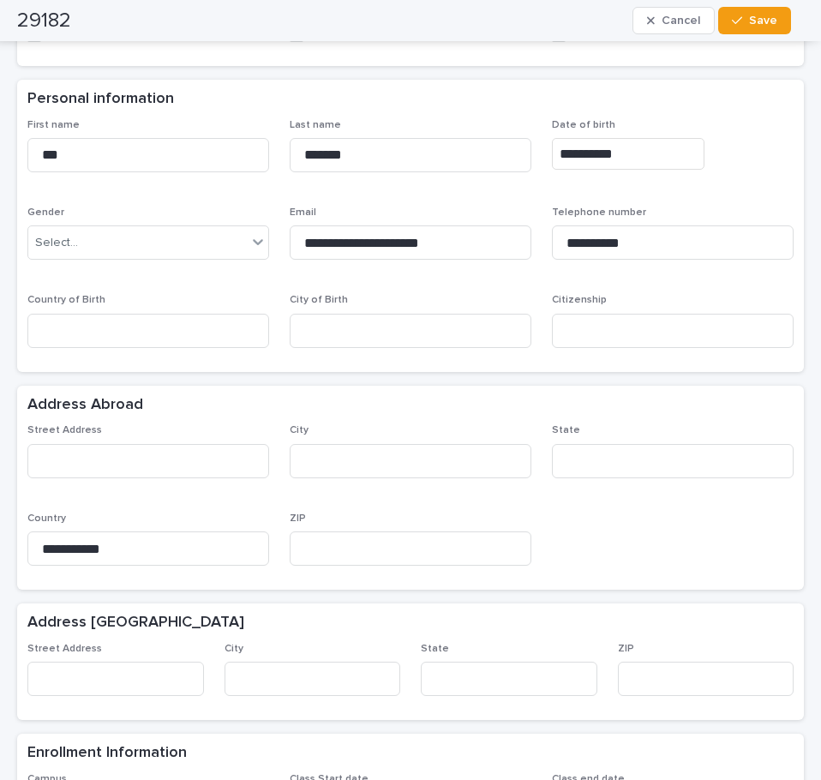
click at [778, 294] on p "Citizenship" at bounding box center [673, 300] width 242 height 12
click at [599, 314] on input at bounding box center [673, 331] width 242 height 34
type input "*"
click at [416, 314] on input at bounding box center [411, 331] width 242 height 34
click at [174, 314] on input at bounding box center [148, 331] width 242 height 34
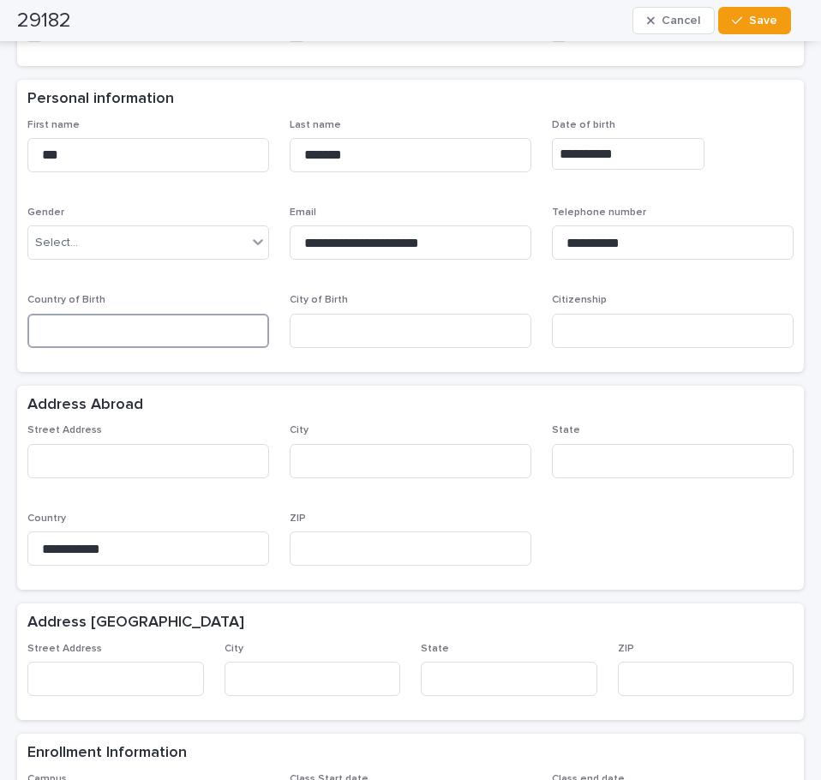
paste input "**********"
type input "**********"
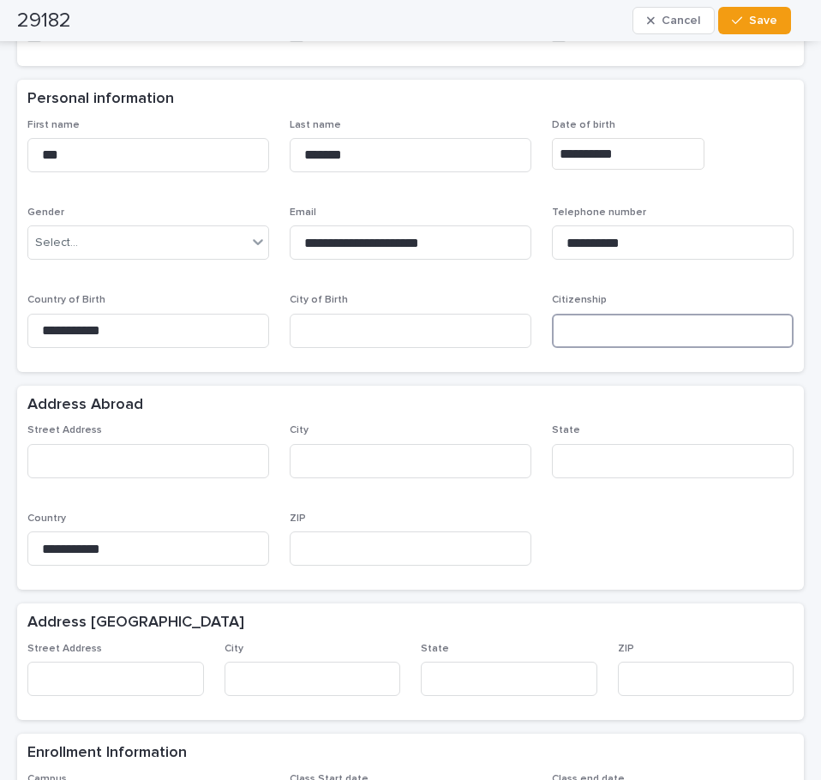
click at [689, 314] on input at bounding box center [673, 331] width 242 height 34
click at [579, 396] on div "Address Abroad" at bounding box center [406, 405] width 759 height 19
drag, startPoint x: 619, startPoint y: 277, endPoint x: 531, endPoint y: 278, distance: 87.4
click at [531, 278] on div "**********" at bounding box center [410, 240] width 766 height 243
drag, startPoint x: 595, startPoint y: 243, endPoint x: 536, endPoint y: 243, distance: 59.1
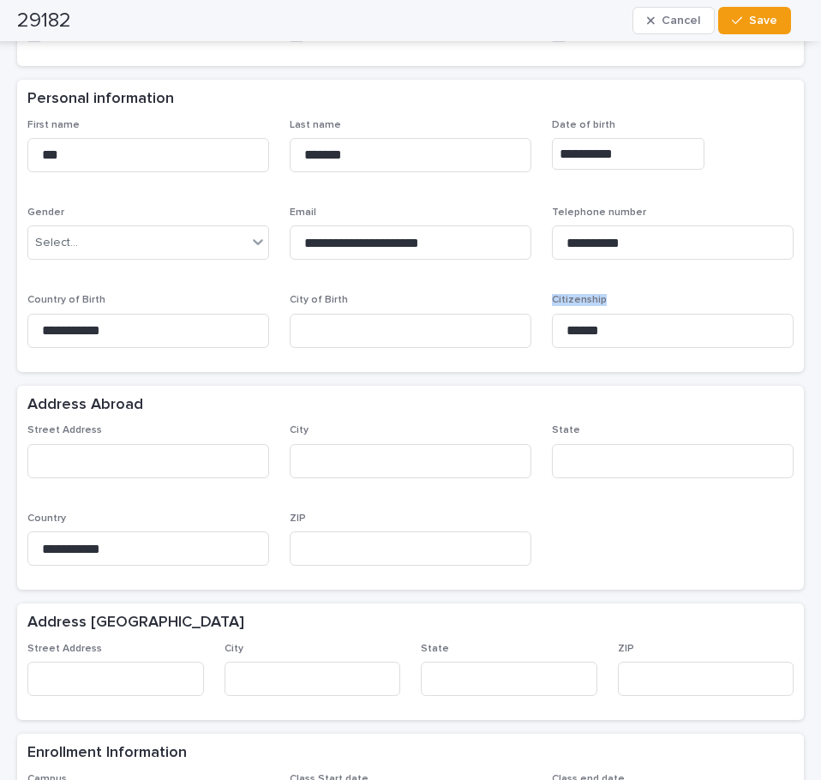
click at [536, 243] on div "**********" at bounding box center [410, 240] width 766 height 243
copy span "Citizenship"
drag, startPoint x: 652, startPoint y: 283, endPoint x: 490, endPoint y: 261, distance: 163.4
click at [490, 261] on div "**********" at bounding box center [410, 240] width 766 height 243
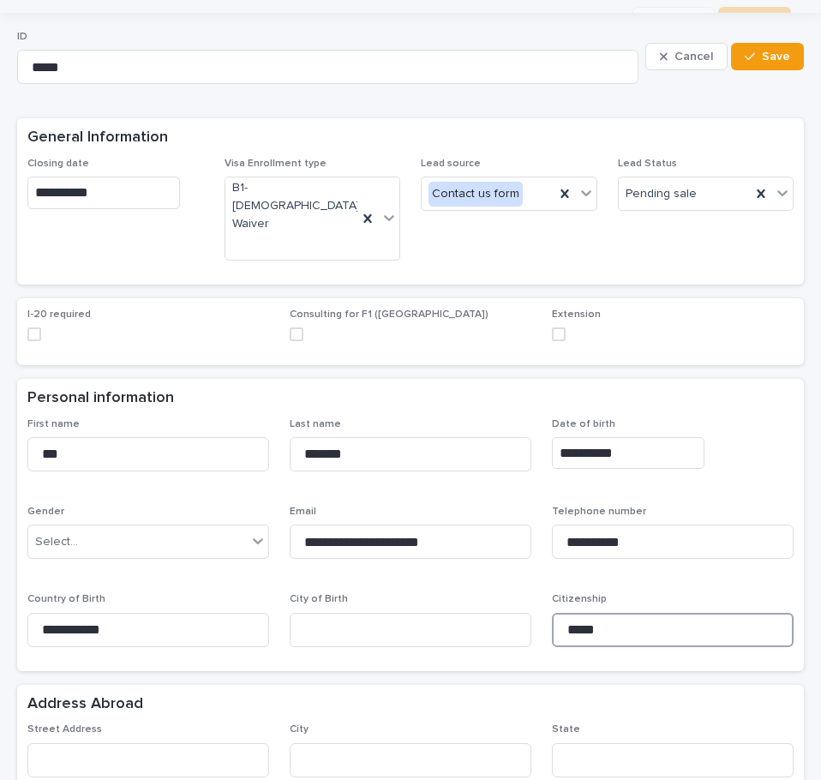
scroll to position [1, 0]
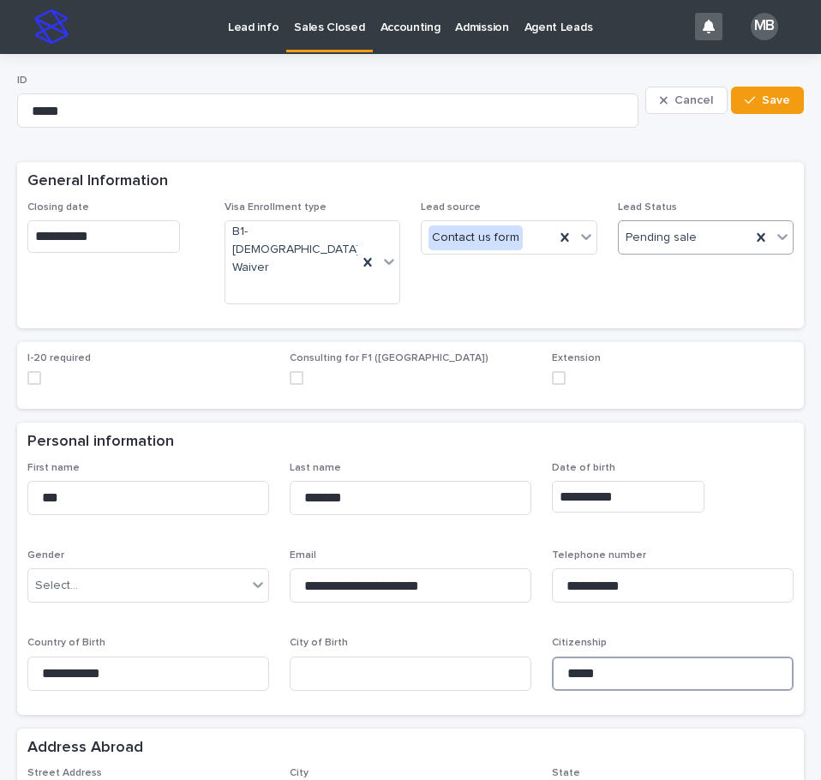
type input "*****"
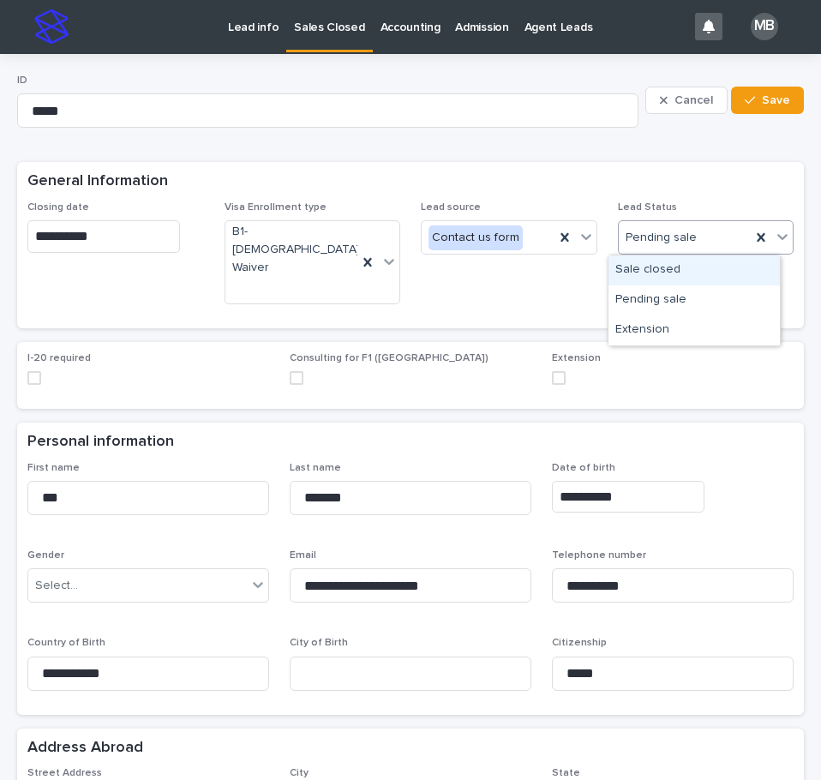
click at [774, 243] on icon at bounding box center [782, 236] width 17 height 17
click at [725, 268] on div "Sale closed" at bounding box center [694, 270] width 171 height 30
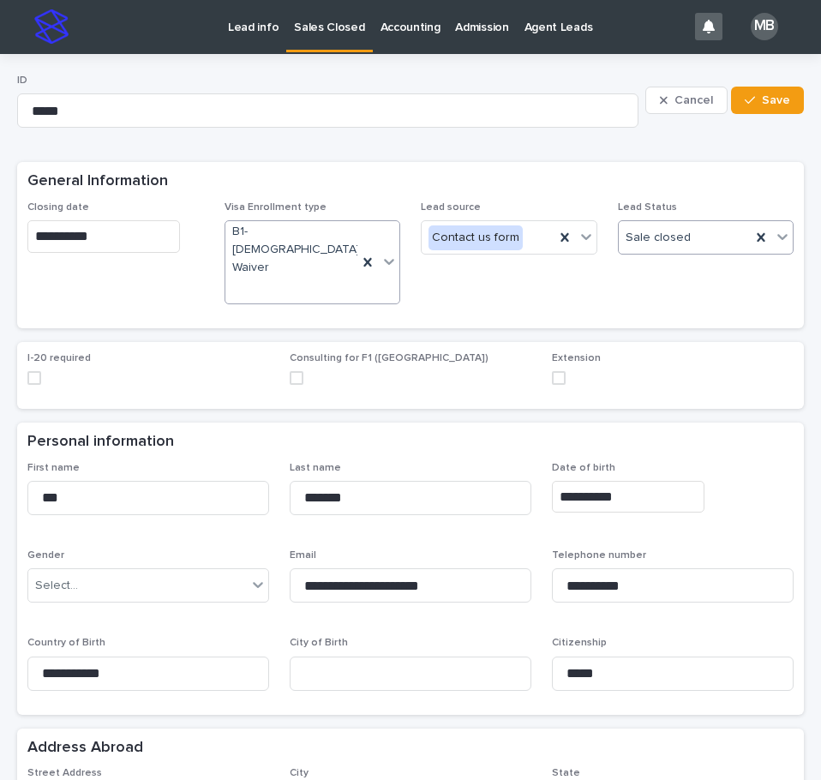
click at [381, 253] on icon at bounding box center [389, 261] width 17 height 17
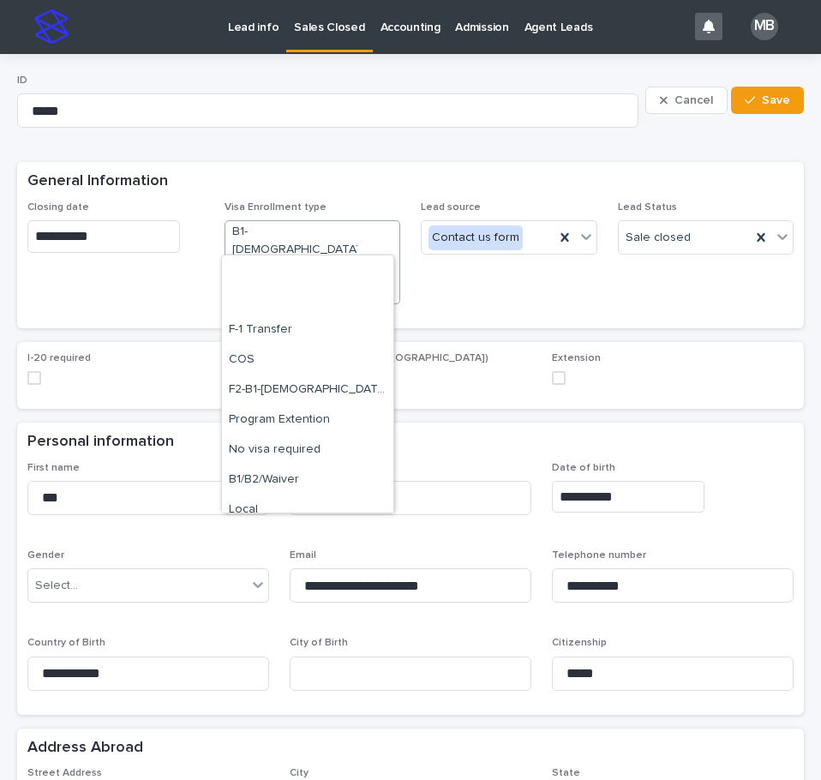
scroll to position [133, 0]
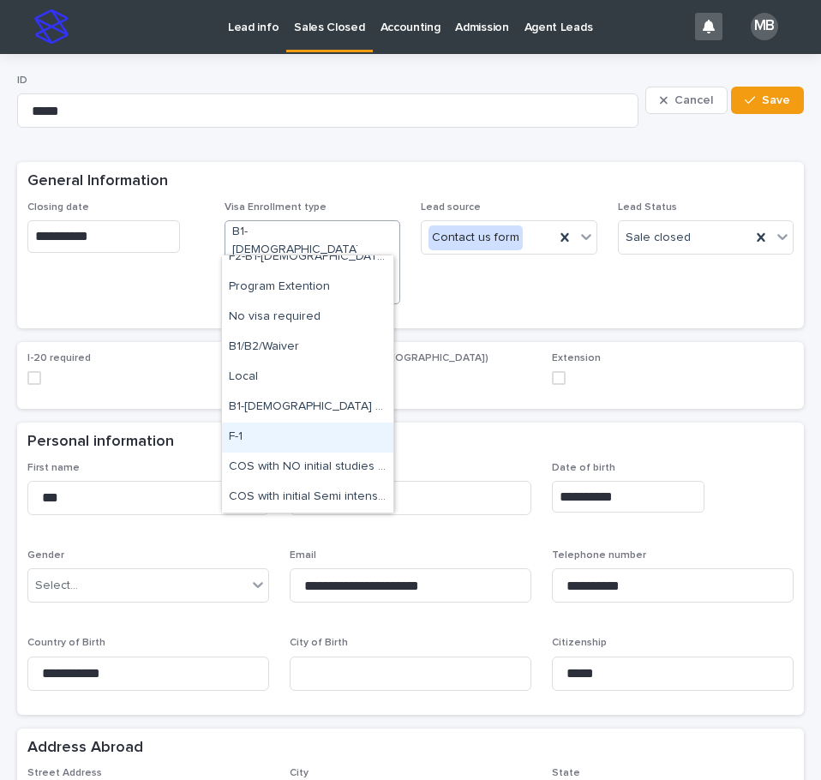
click at [324, 435] on div "F-1" at bounding box center [307, 438] width 171 height 30
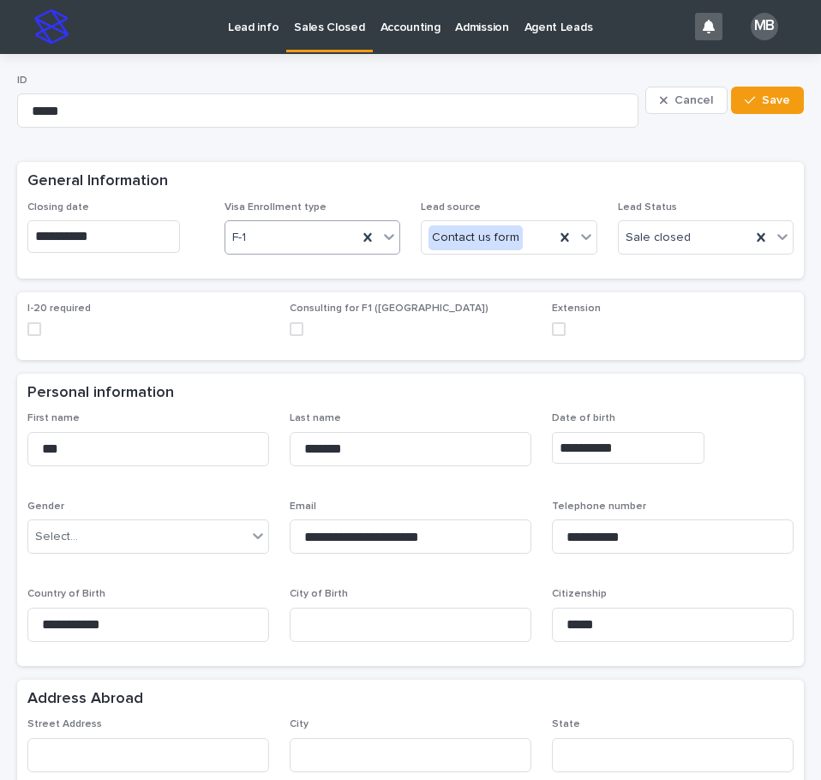
click at [327, 279] on div "**********" at bounding box center [410, 239] width 787 height 77
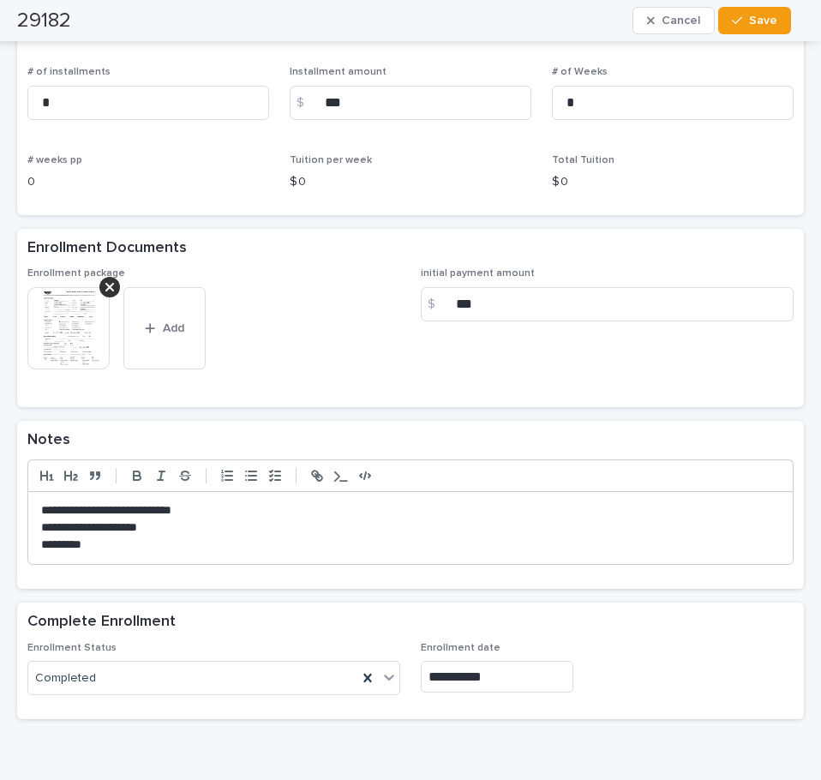
scroll to position [1264, 0]
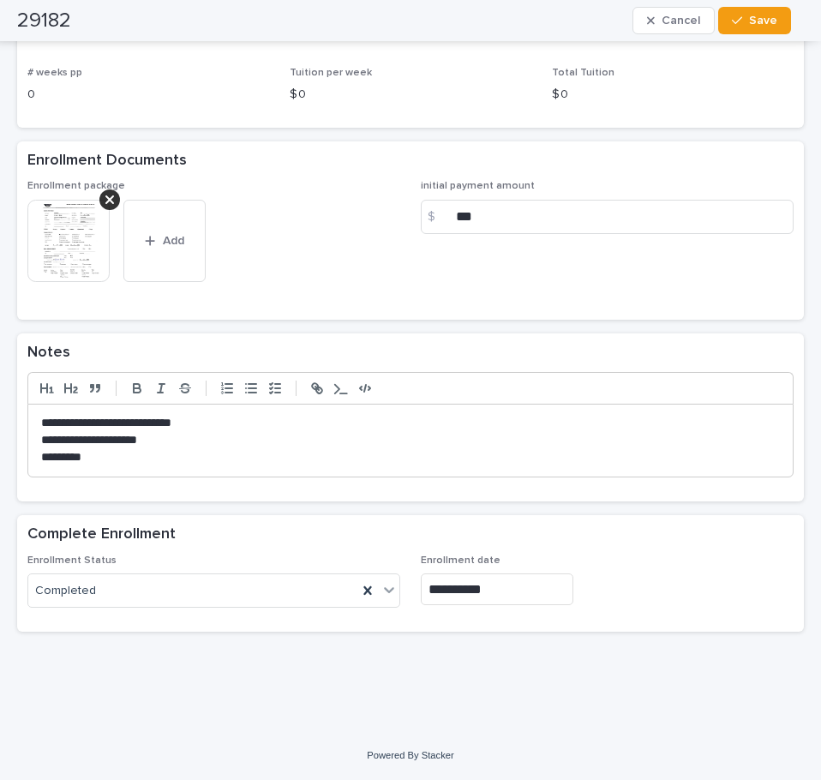
click at [260, 421] on p "**********" at bounding box center [404, 423] width 726 height 17
click at [42, 423] on p "**********" at bounding box center [404, 423] width 726 height 17
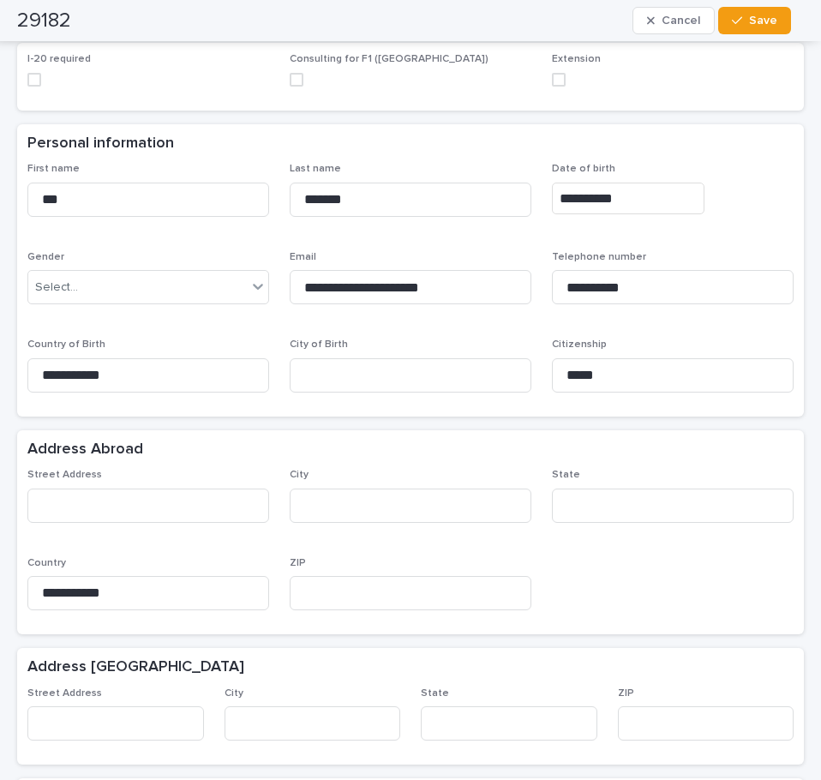
scroll to position [0, 0]
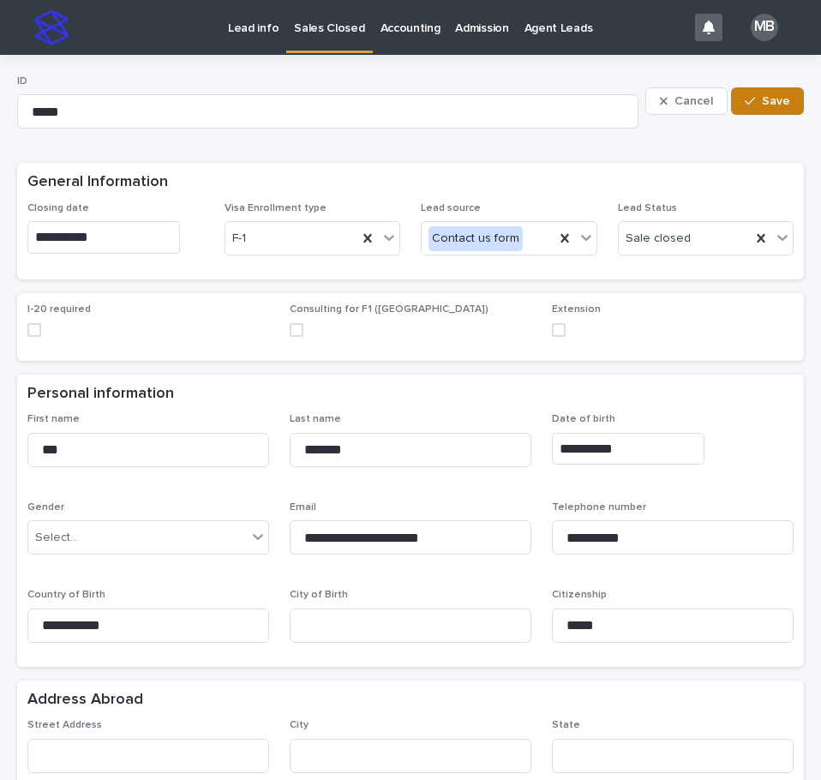
click at [762, 105] on span "Save" at bounding box center [776, 101] width 28 height 12
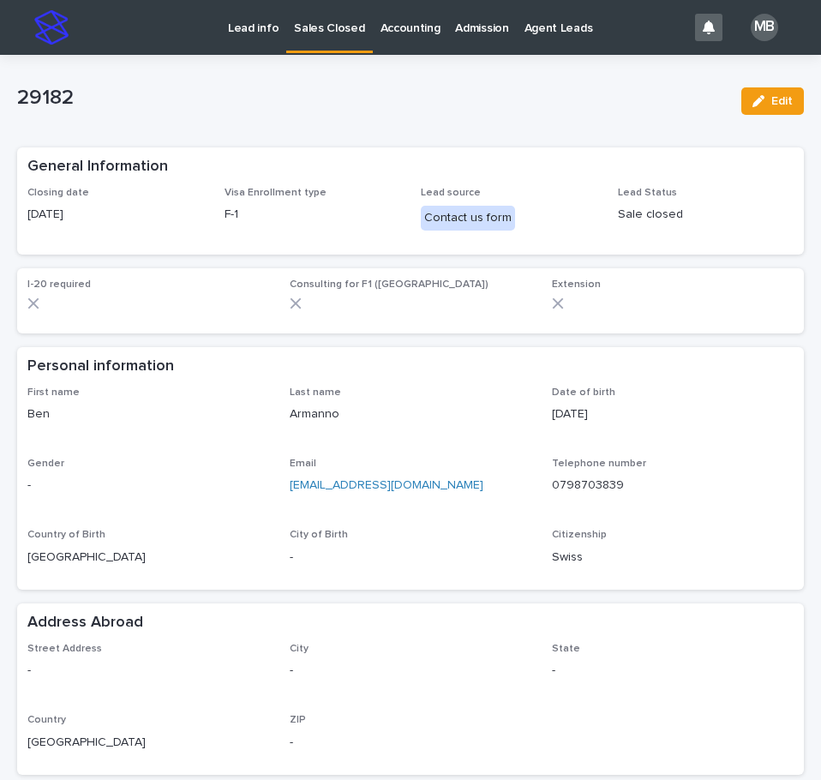
click at [338, 39] on link "Sales Closed" at bounding box center [329, 25] width 86 height 51
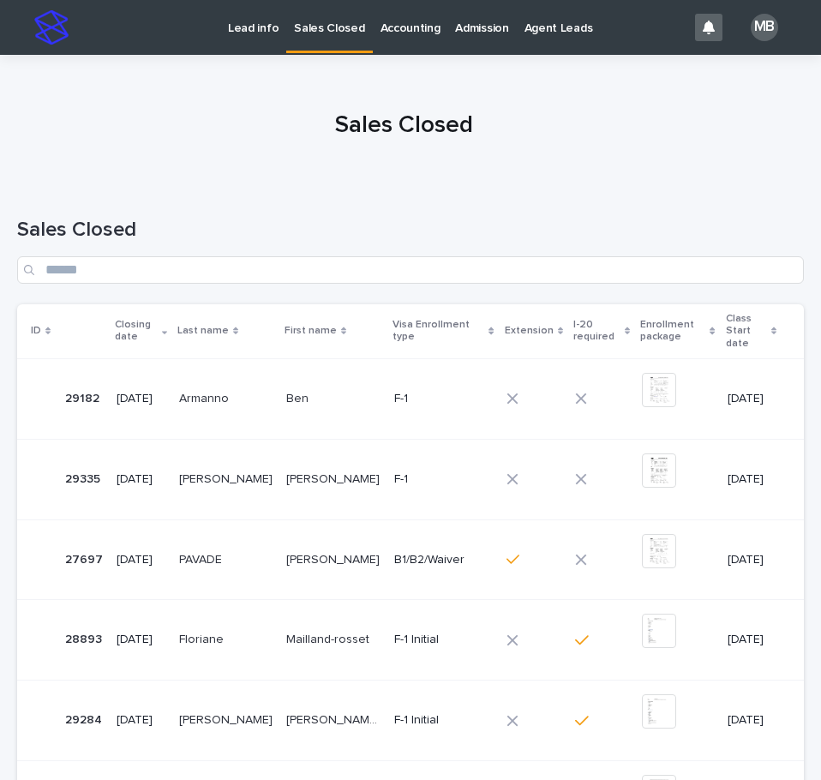
click at [246, 27] on p "Lead info" at bounding box center [253, 18] width 51 height 36
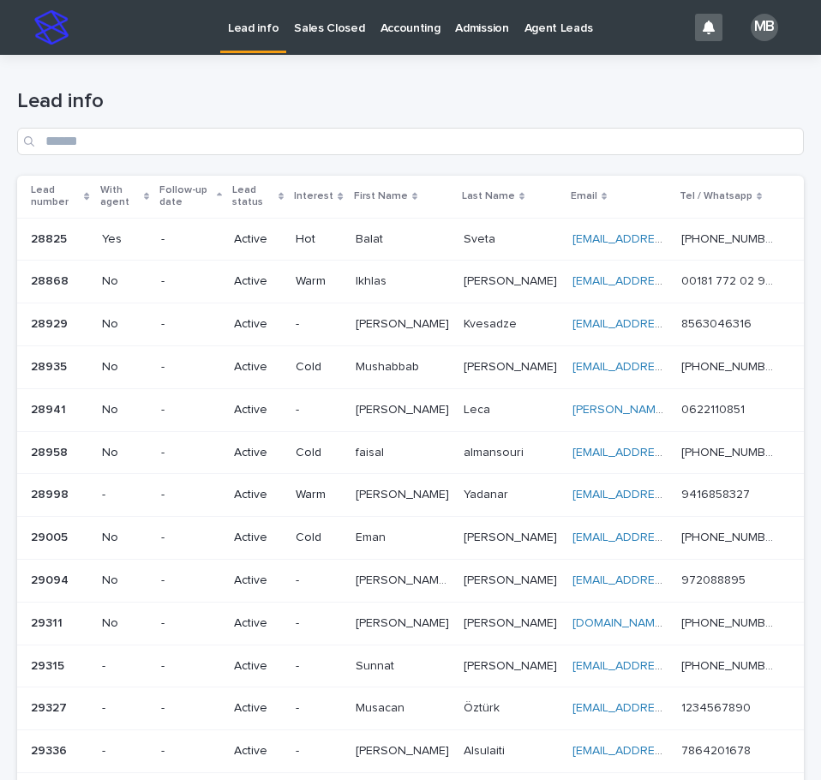
click at [469, 92] on h1 "Lead info" at bounding box center [410, 101] width 787 height 25
click at [320, 37] on link "Sales Closed" at bounding box center [329, 26] width 86 height 53
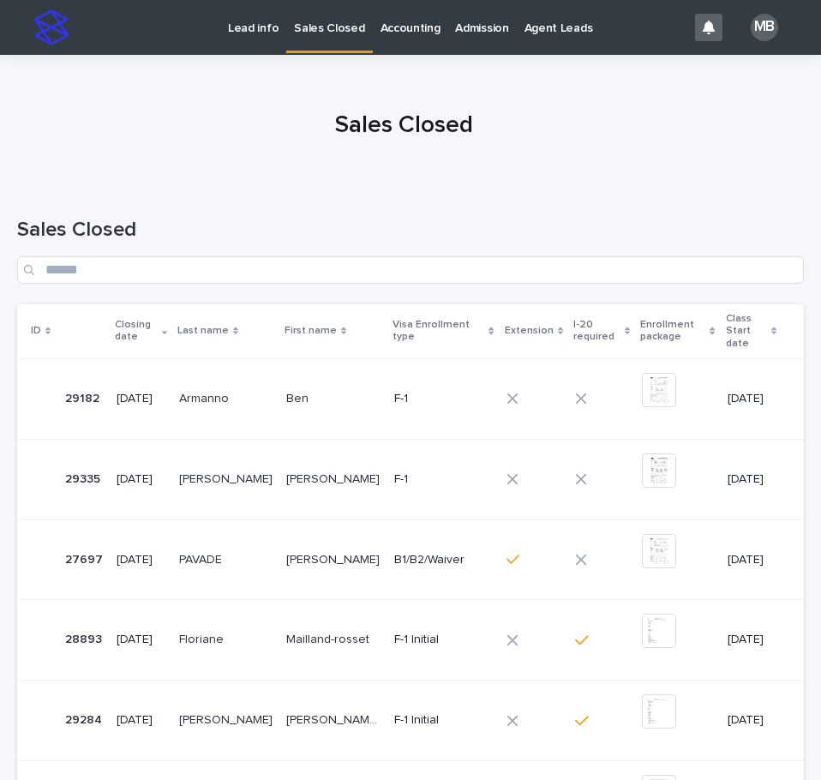
click at [311, 110] on div at bounding box center [404, 118] width 808 height 129
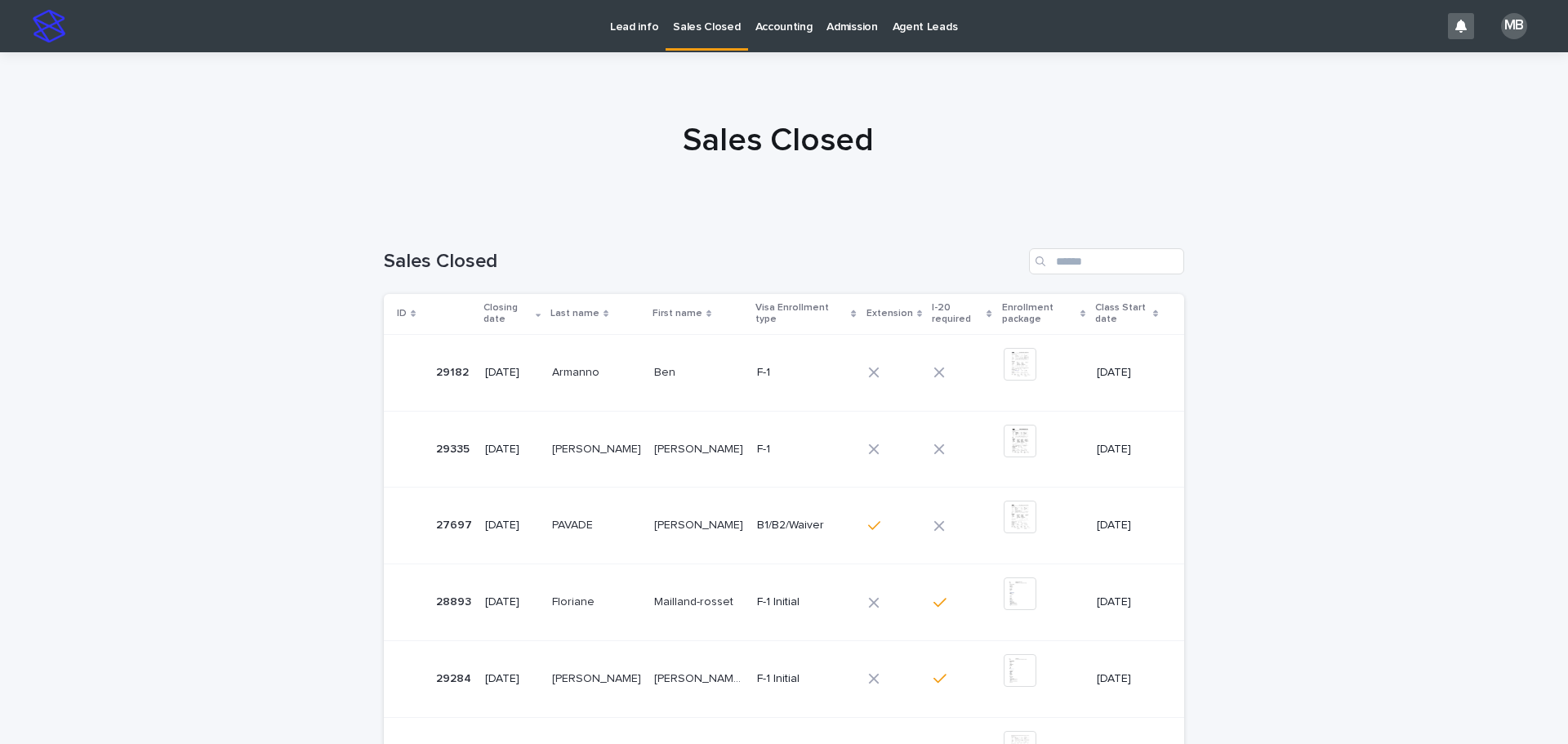
click at [645, 20] on p "Lead info" at bounding box center [633, 17] width 49 height 34
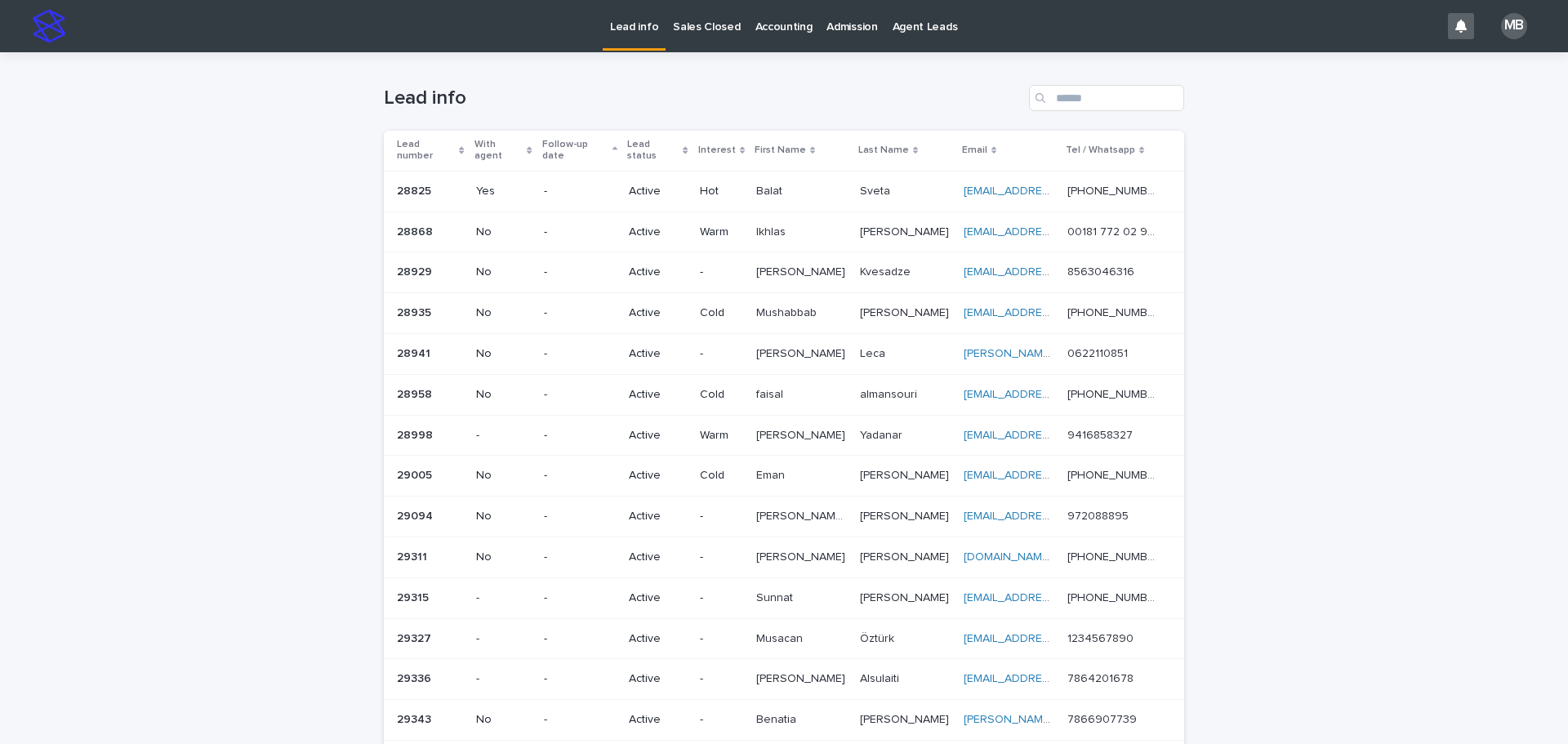
click at [613, 91] on h1 "Lead info" at bounding box center [703, 98] width 638 height 24
click at [719, 26] on p "Sales Closed" at bounding box center [706, 17] width 67 height 34
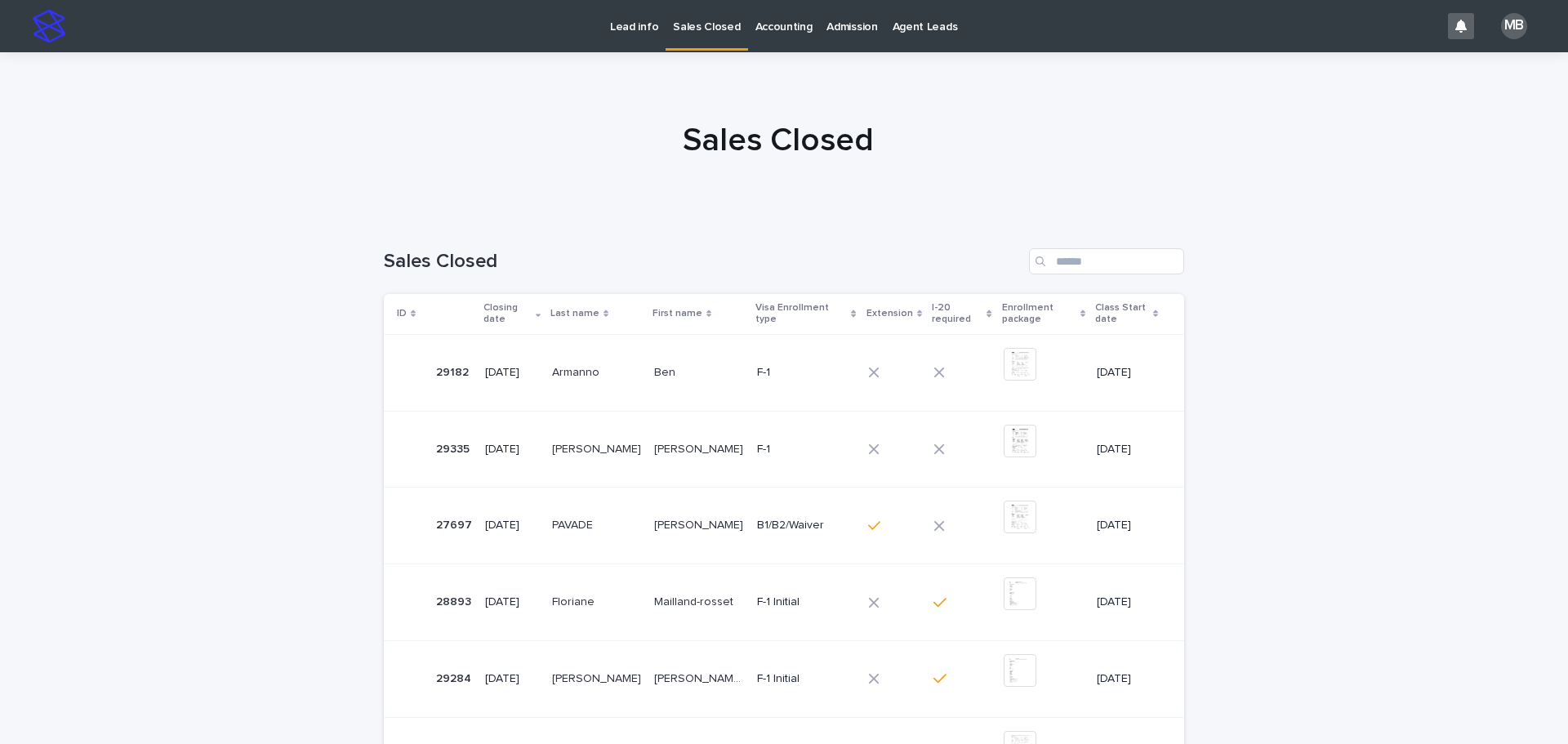
click at [636, 22] on p "Lead info" at bounding box center [633, 17] width 49 height 34
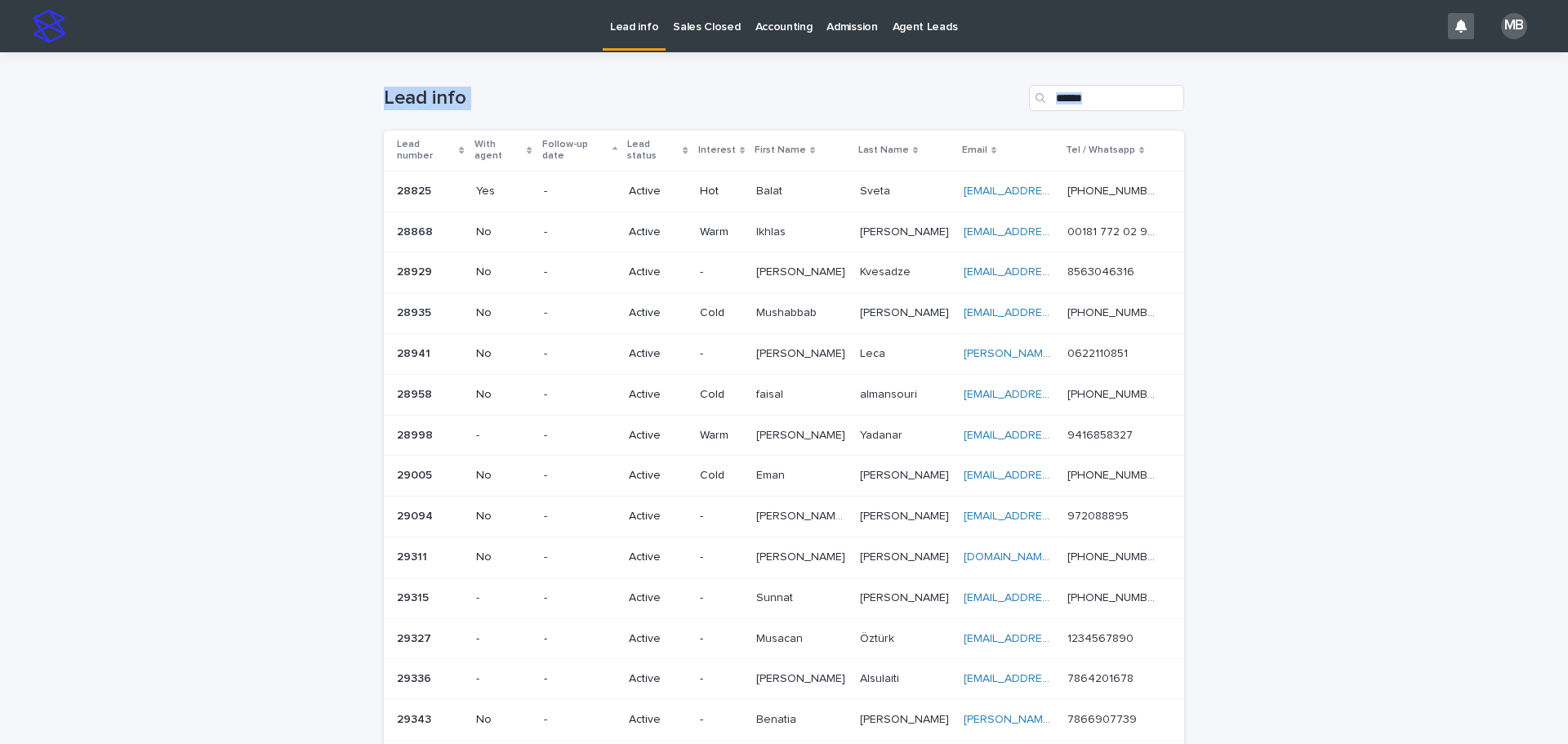
drag, startPoint x: 354, startPoint y: 96, endPoint x: 1470, endPoint y: 606, distance: 1227.0
click at [1470, 606] on div "Loading... Saving… Loading... Saving… Lead info Lead number With agent Follow-u…" at bounding box center [784, 608] width 1568 height 1112
click at [1397, 505] on div "Loading... Saving… Loading... Saving… Lead info Lead number With agent Follow-u…" at bounding box center [784, 608] width 1568 height 1112
